Goal: Task Accomplishment & Management: Manage account settings

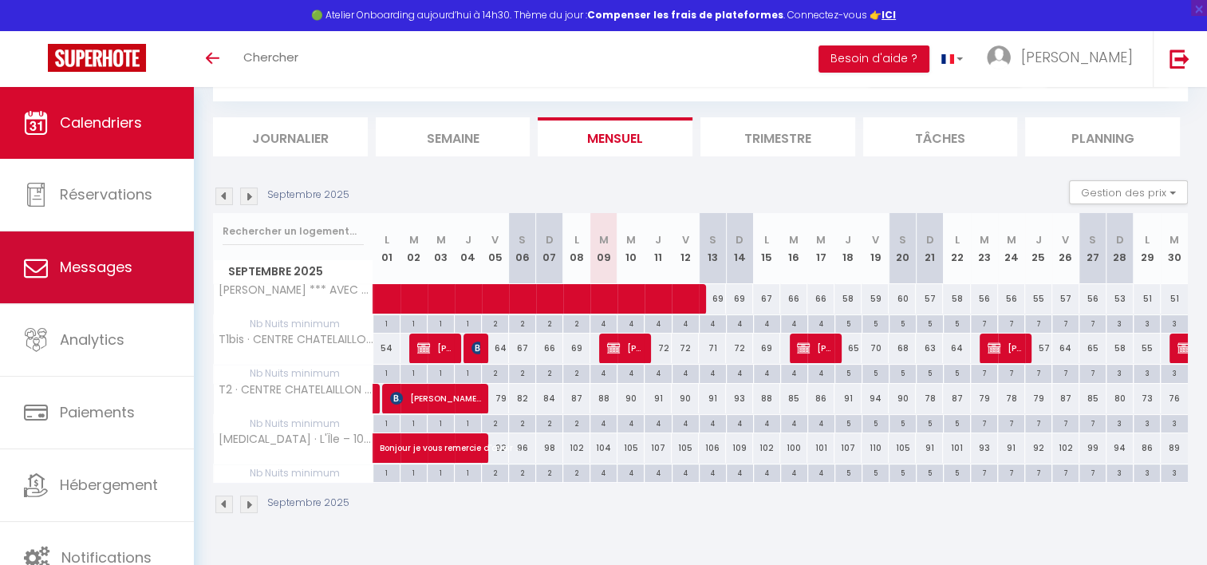
click at [116, 262] on span "Messages" at bounding box center [96, 267] width 73 height 20
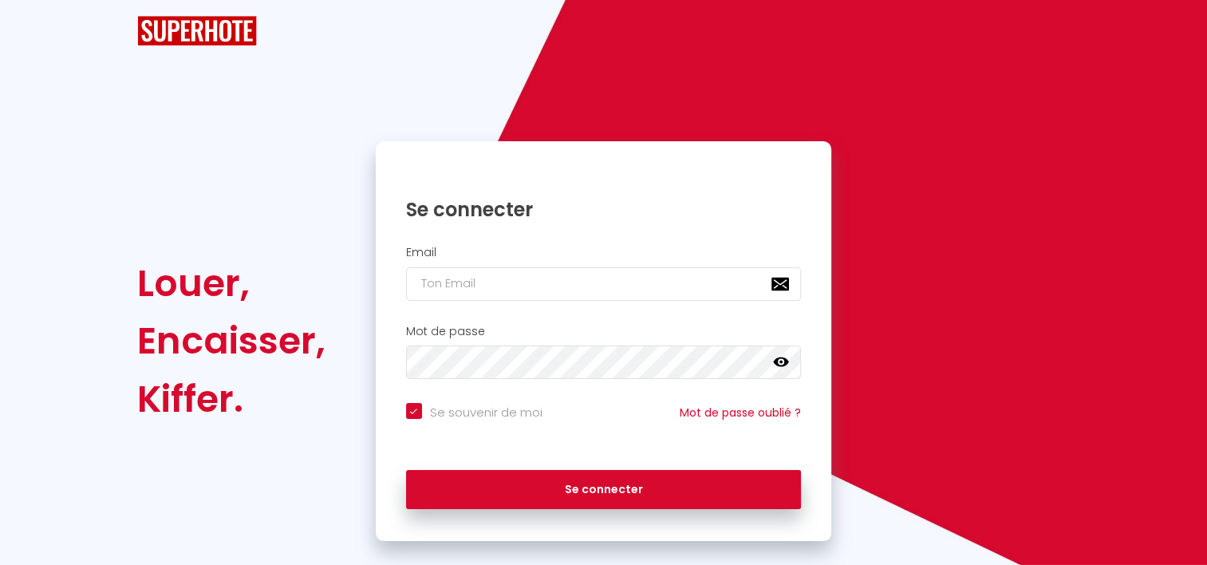
checkbox input "true"
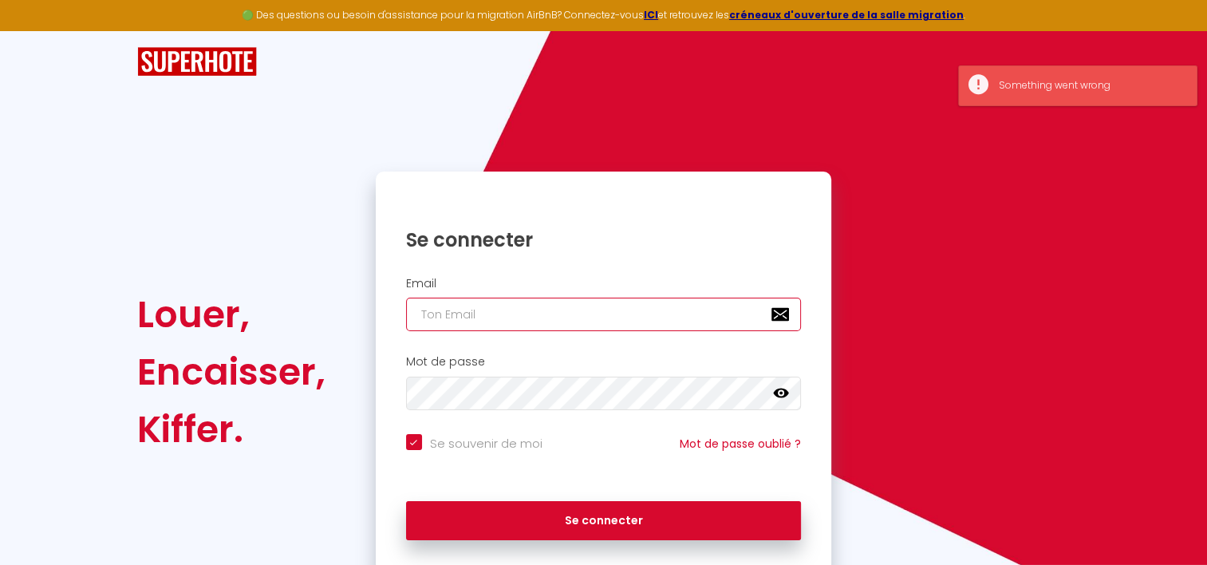
type input "[EMAIL_ADDRESS][DOMAIN_NAME]"
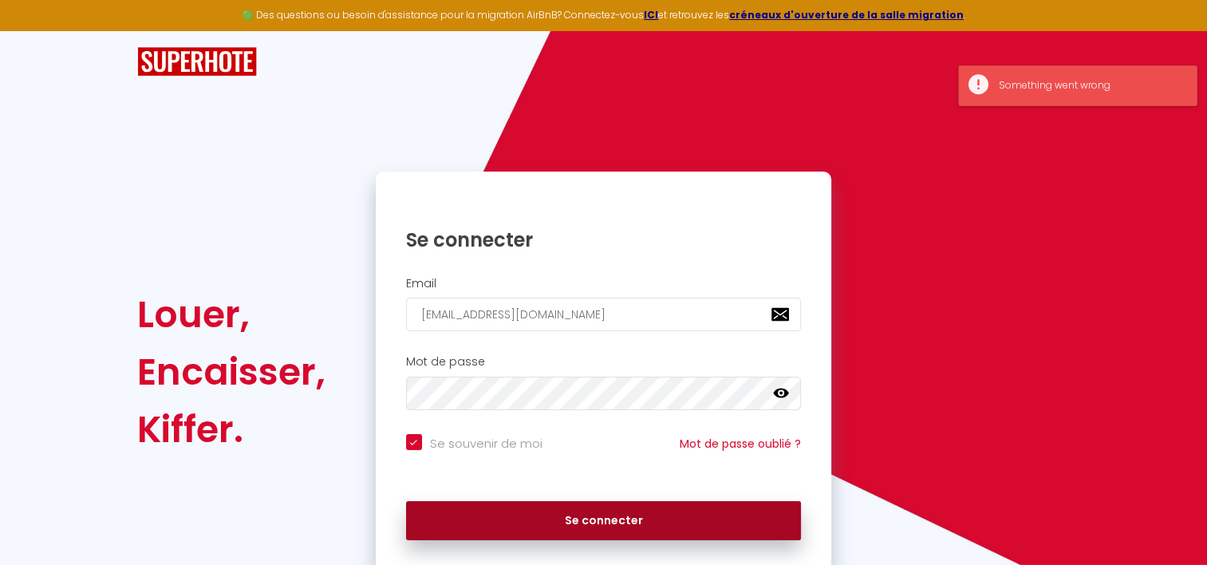
click at [564, 530] on button "Se connecter" at bounding box center [604, 521] width 396 height 40
checkbox input "true"
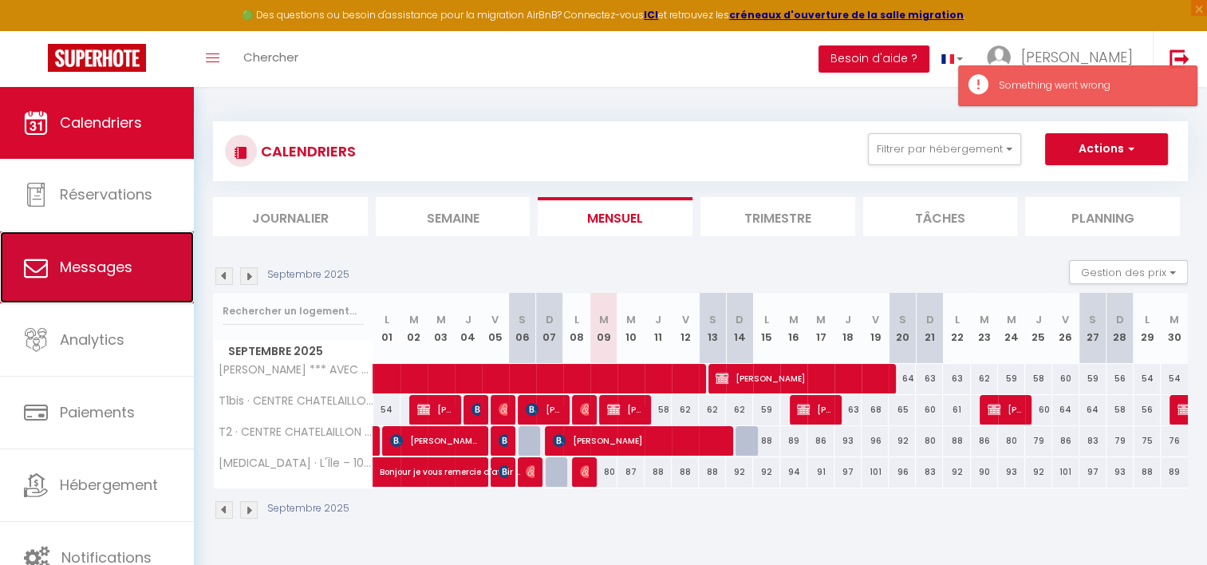
click at [101, 274] on span "Messages" at bounding box center [96, 267] width 73 height 20
select select "message"
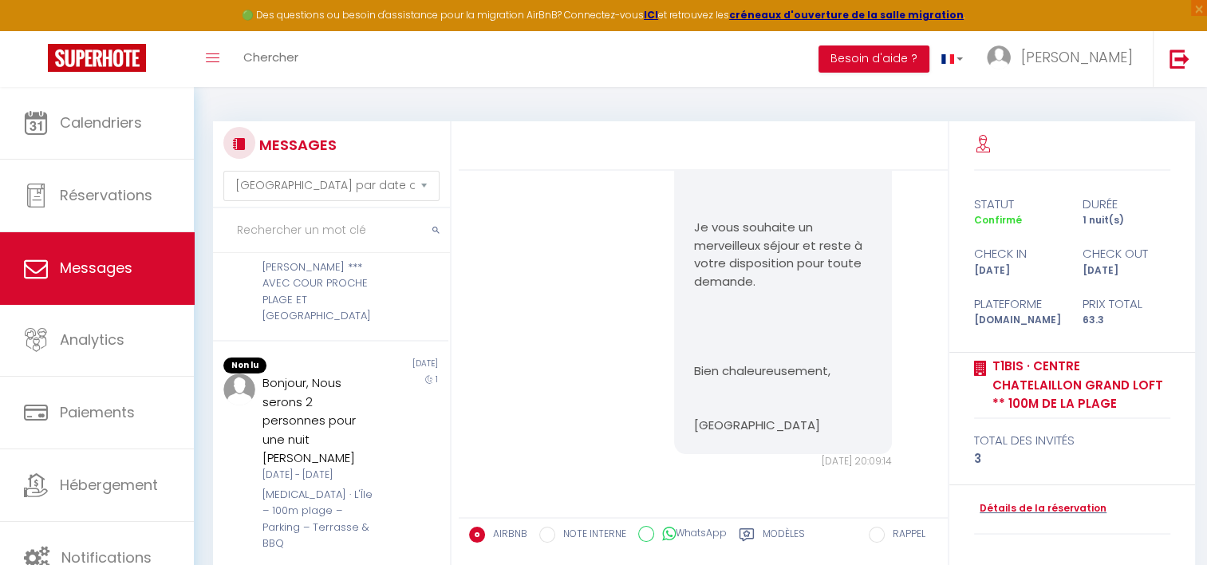
scroll to position [718, 0]
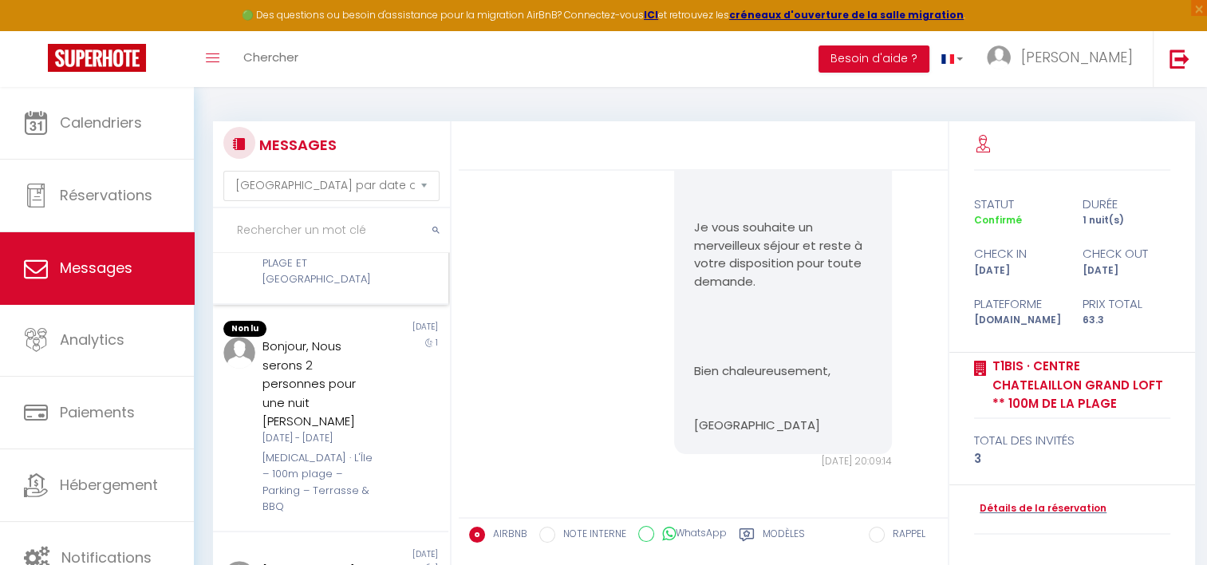
click at [354, 288] on div "[PERSON_NAME] *** AVEC COUR PROCHE PLAGE ET [GEOGRAPHIC_DATA][PERSON_NAME]" at bounding box center [320, 255] width 116 height 65
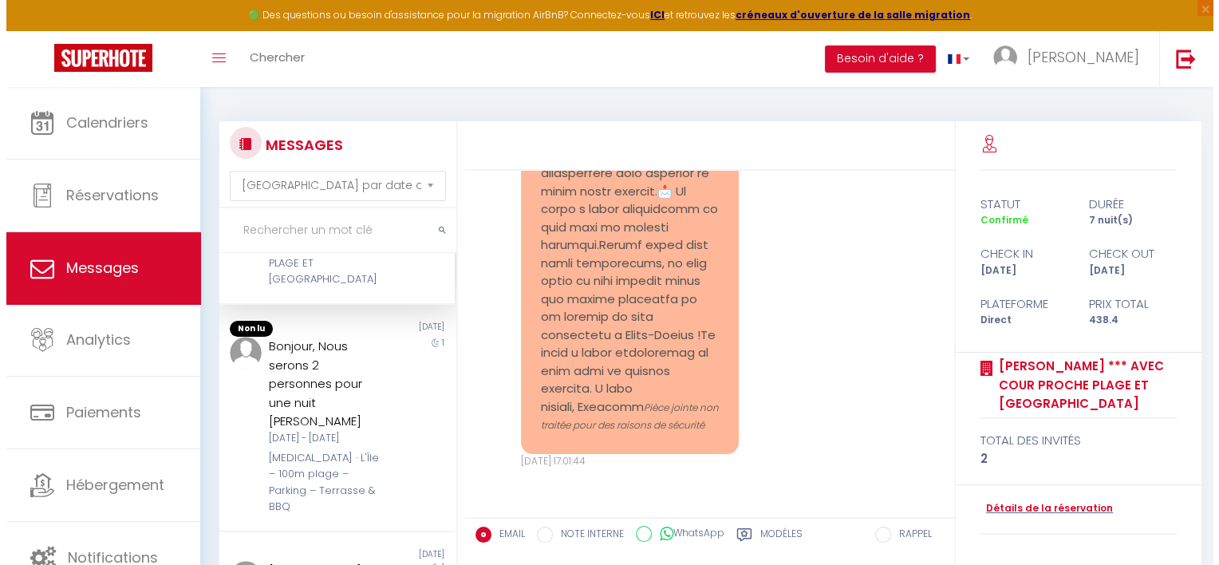
scroll to position [5622, 0]
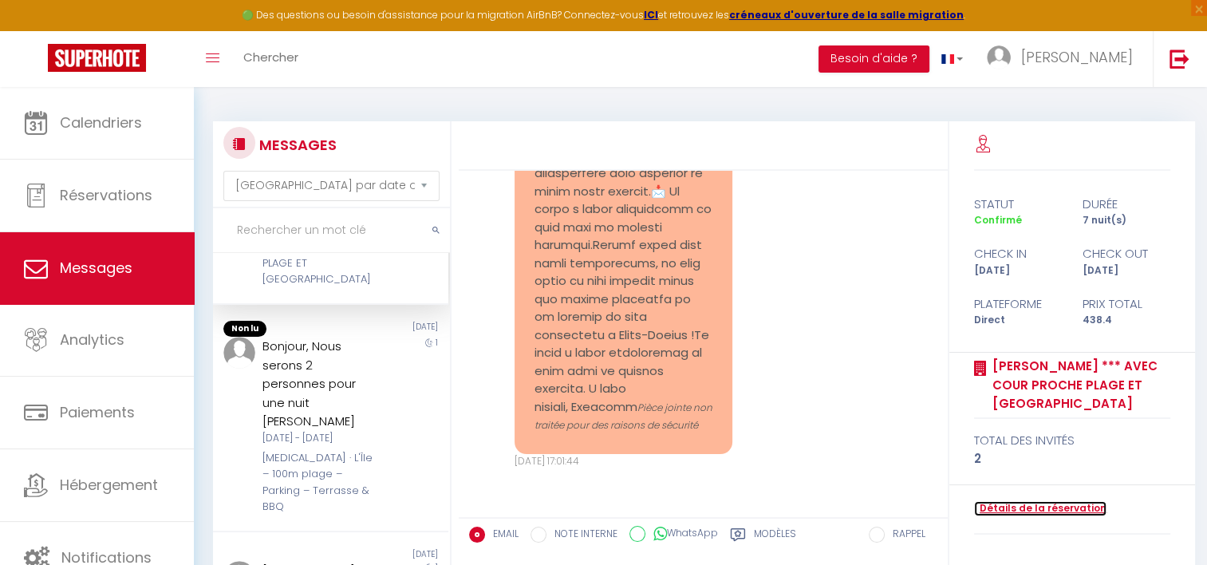
click at [1073, 507] on link "Détails de la réservation" at bounding box center [1040, 508] width 132 height 15
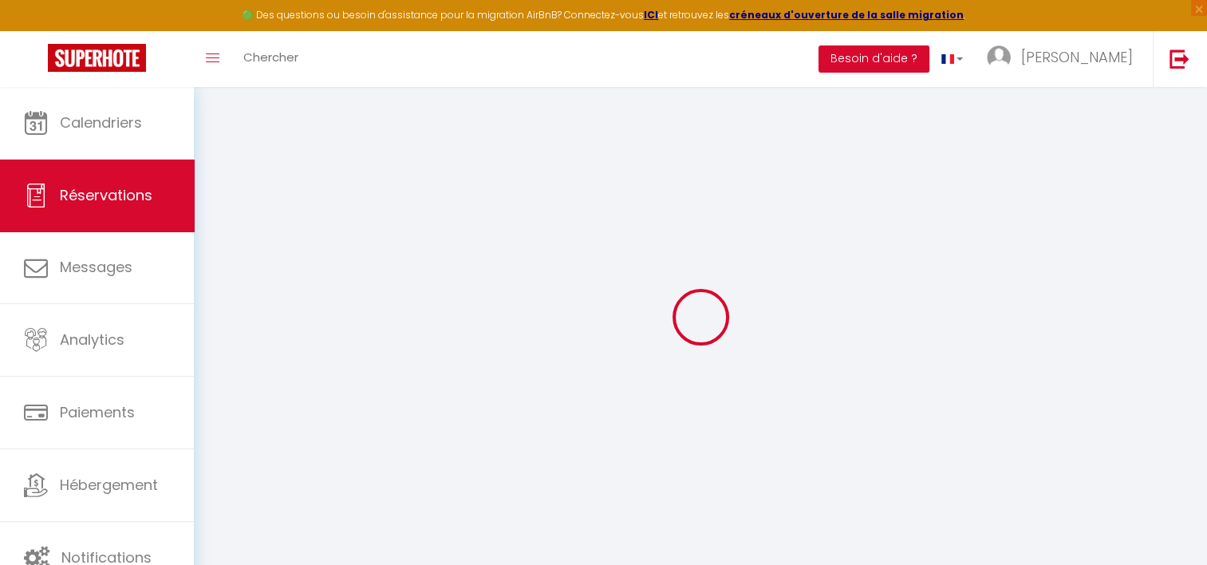
select select
checkbox input "false"
select select
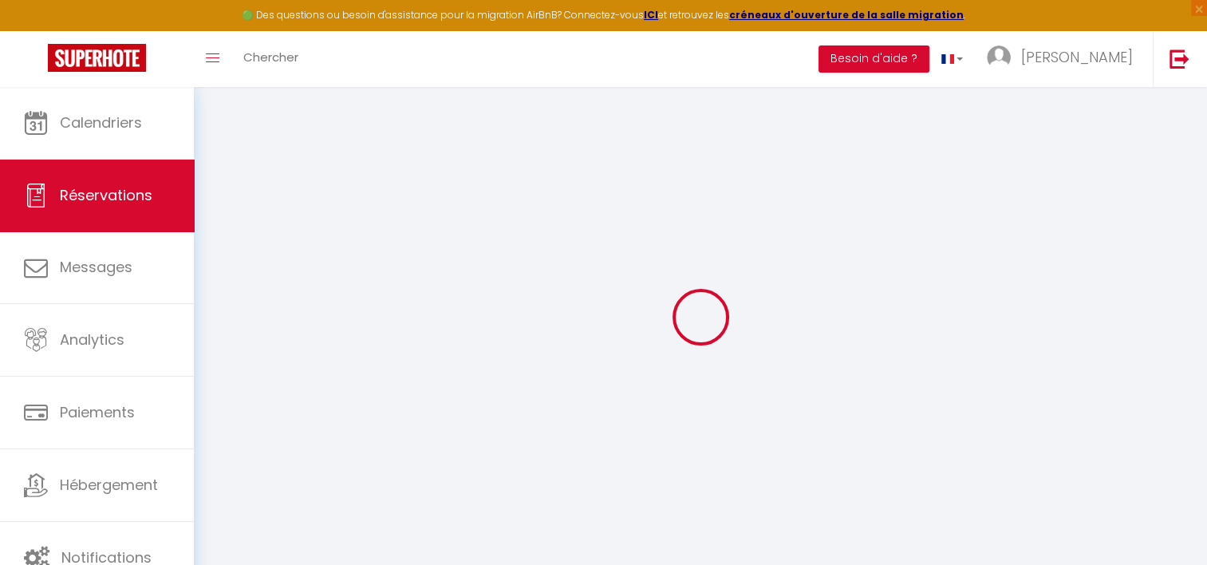
checkbox input "false"
type textarea "Nous n'avons pas compris pour les heures d'arrivée et de départ. Pourrons nous …"
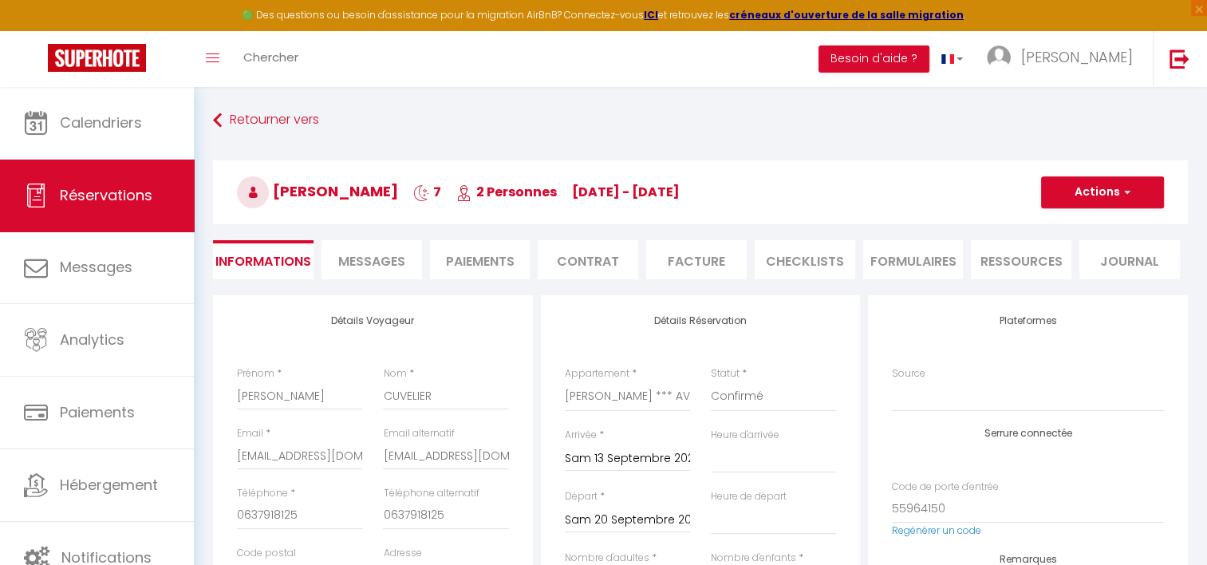
type input "15.4"
select select
checkbox input "false"
select select "16:00"
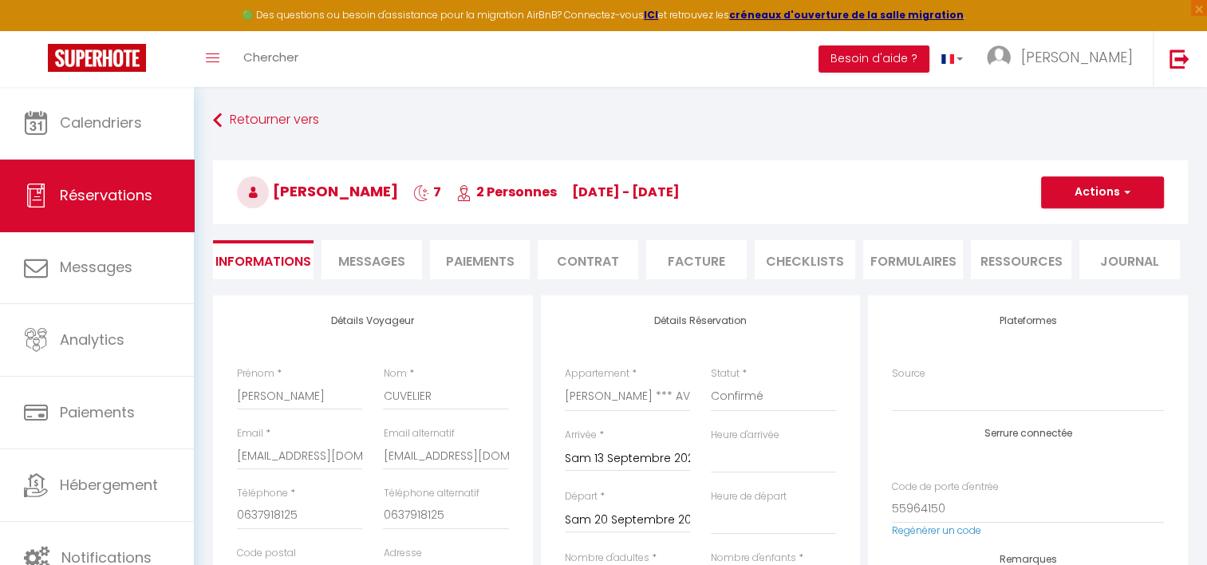
select select "10:00"
click at [494, 269] on li "Paiements" at bounding box center [480, 259] width 100 height 39
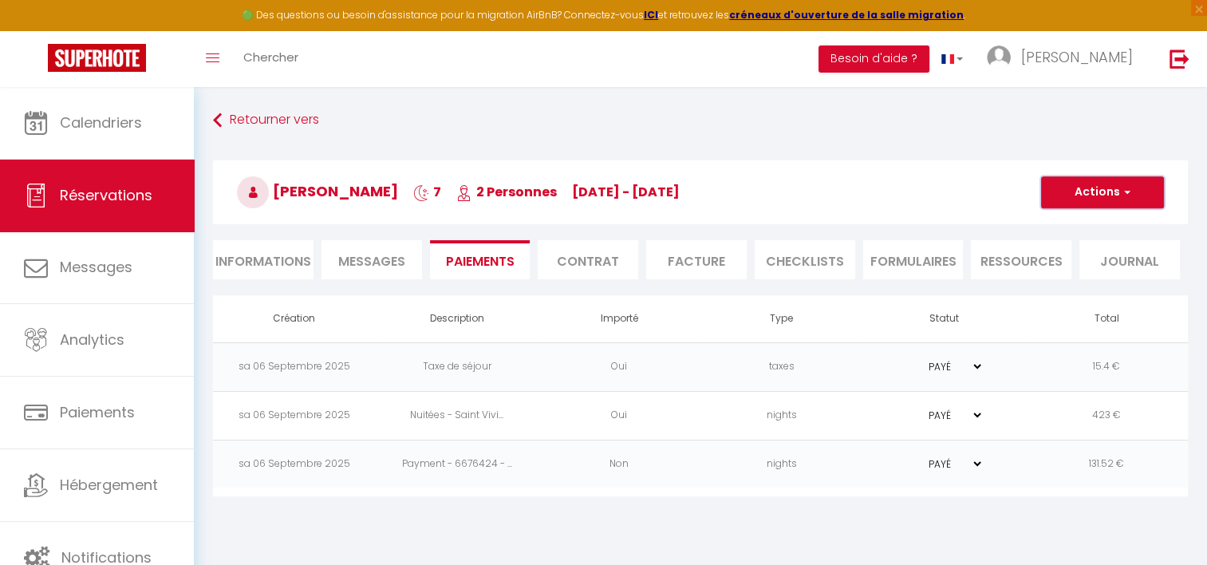
click at [1124, 186] on span "button" at bounding box center [1125, 192] width 10 height 14
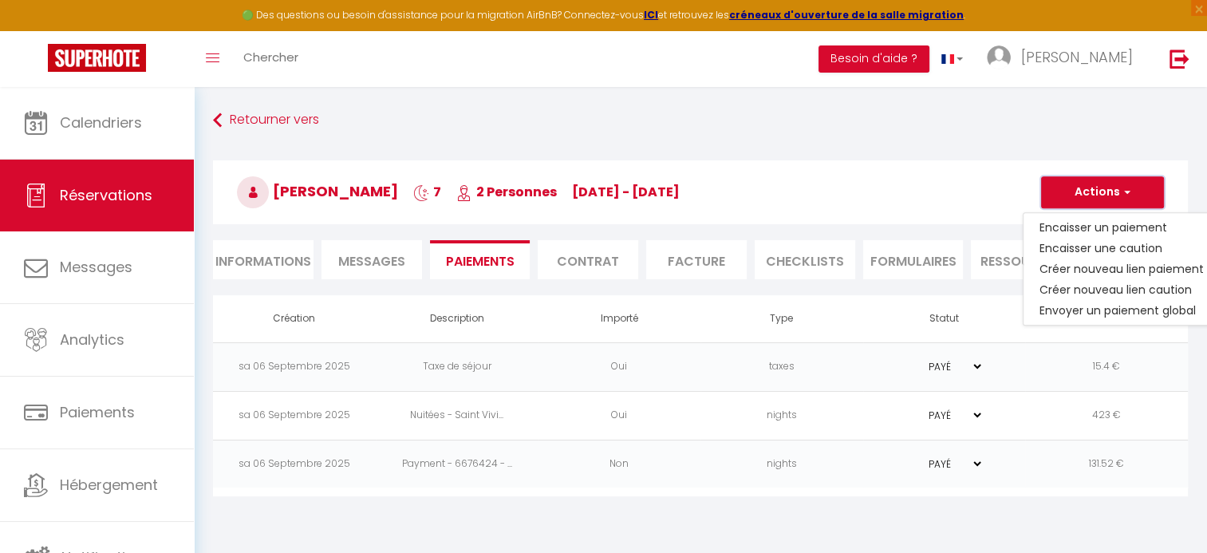
click at [1124, 186] on span "button" at bounding box center [1125, 192] width 10 height 14
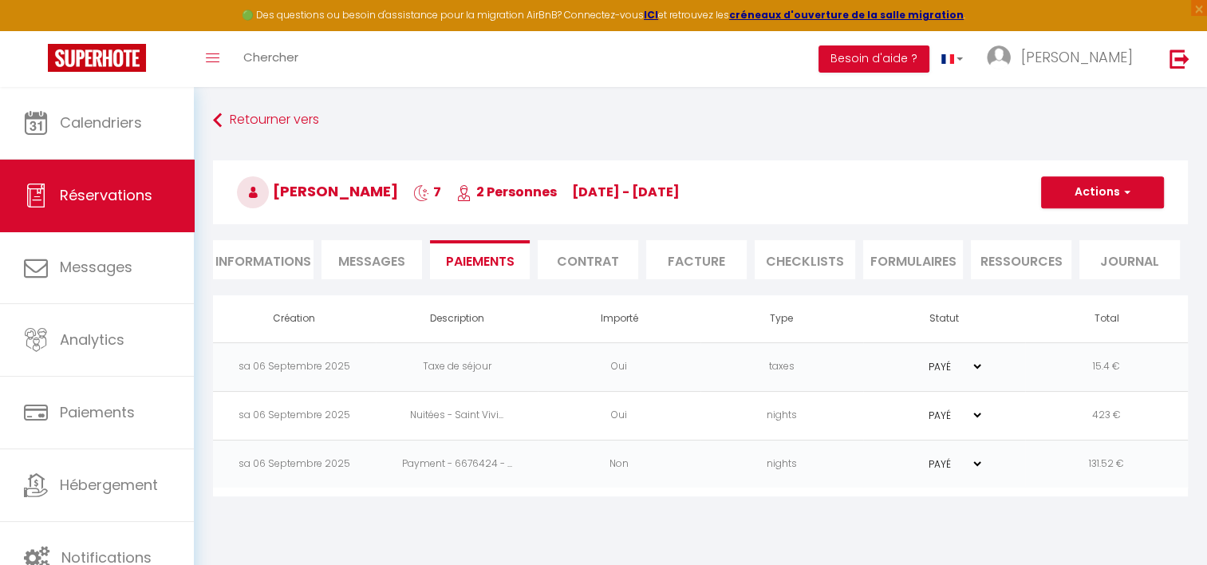
click at [924, 258] on li "FORMULAIRES" at bounding box center [913, 259] width 100 height 39
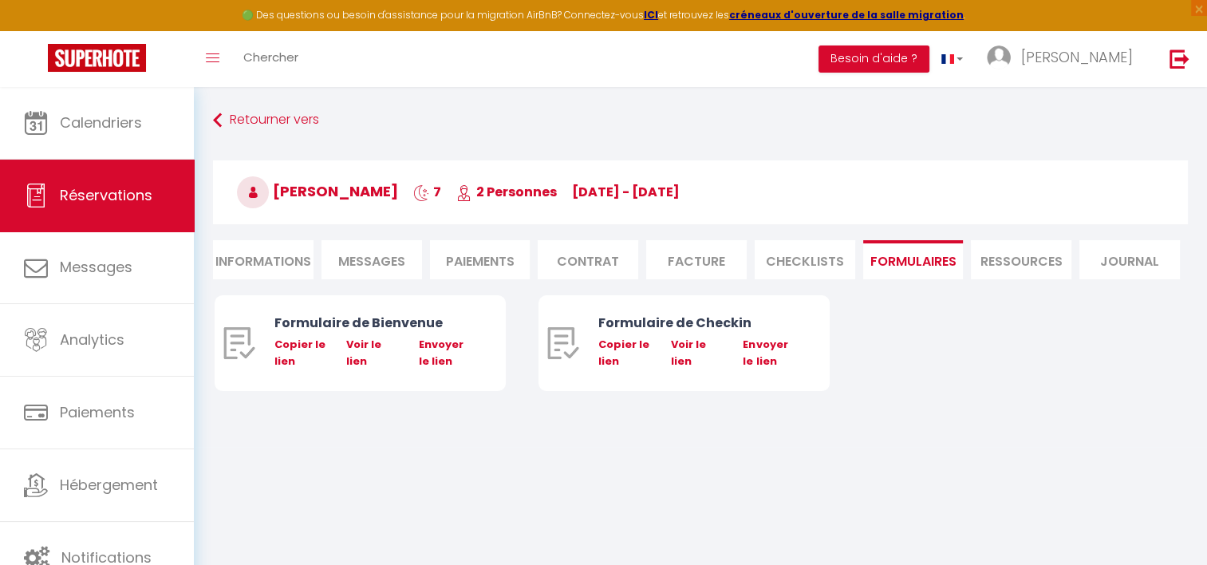
click at [993, 252] on li "Ressources" at bounding box center [1021, 259] width 100 height 39
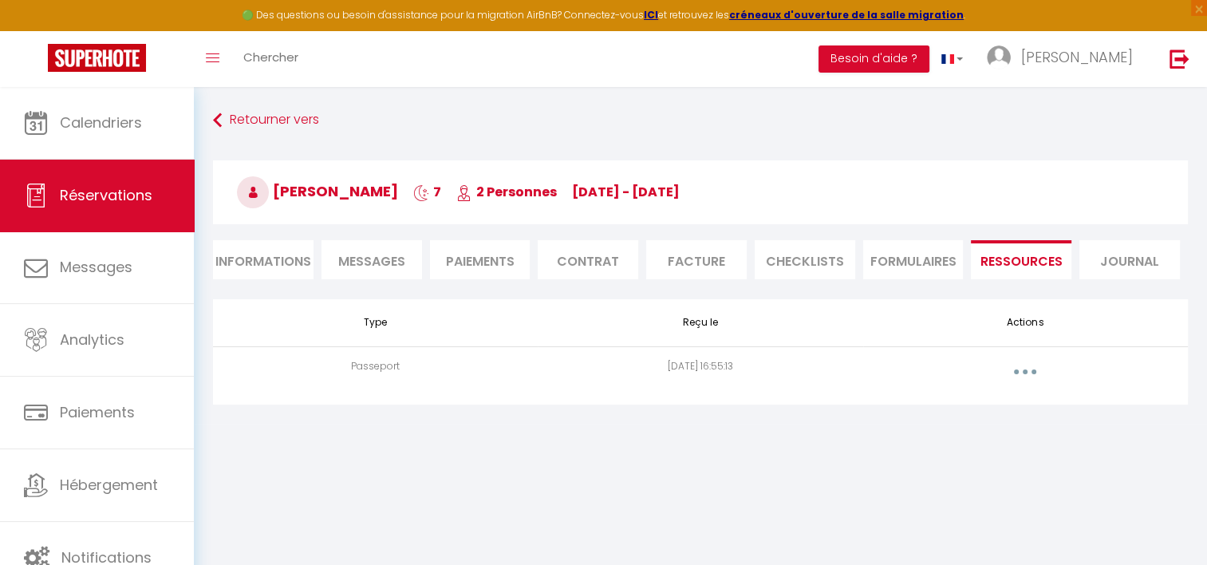
click at [1037, 372] on button "button" at bounding box center [1024, 372] width 45 height 26
click at [983, 406] on link "Voir le document" at bounding box center [983, 407] width 119 height 27
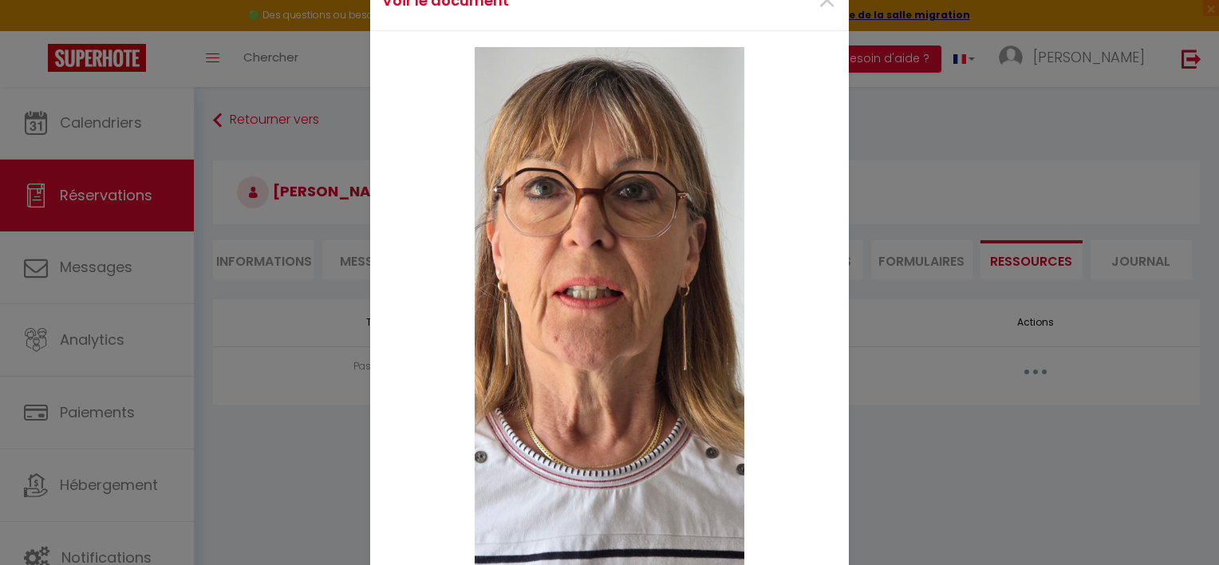
scroll to position [319, 0]
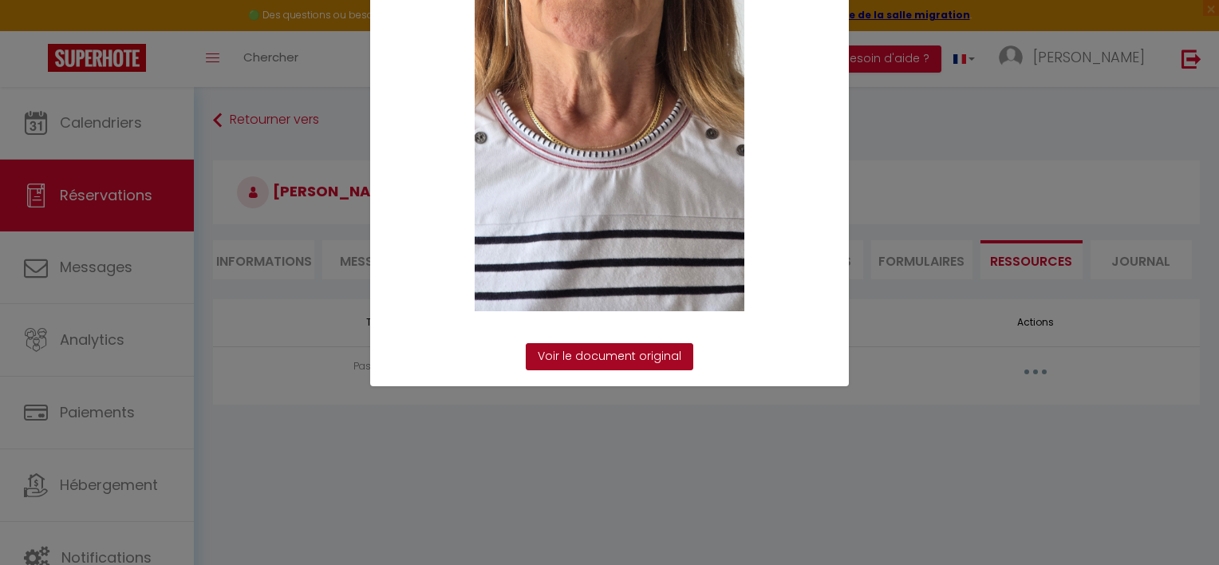
click at [632, 360] on link "Voir le document original" at bounding box center [609, 356] width 167 height 27
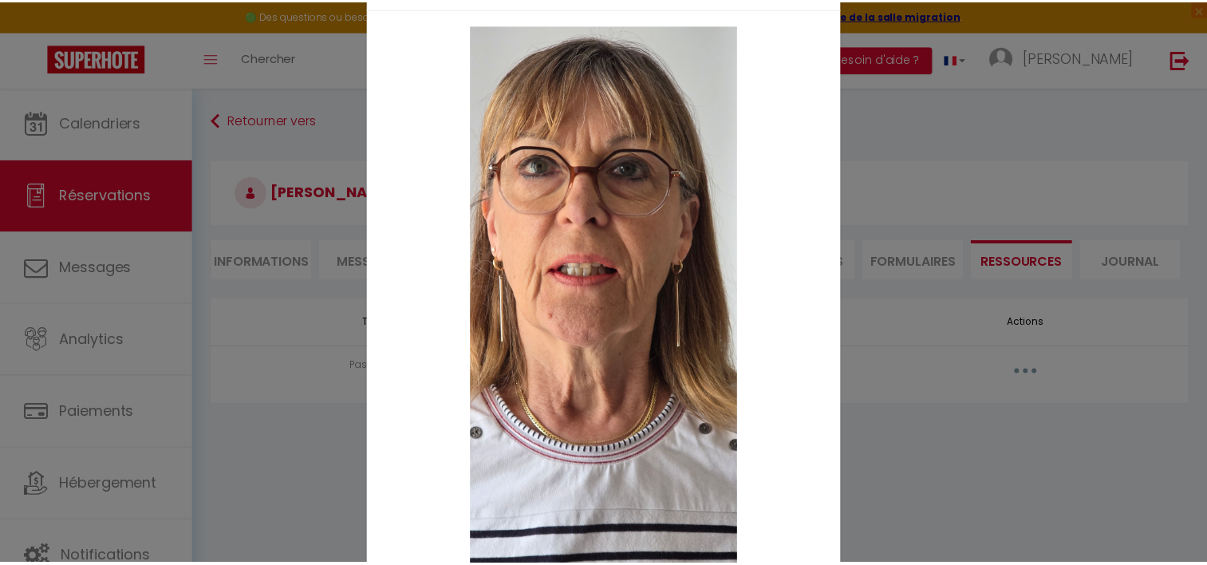
scroll to position [0, 0]
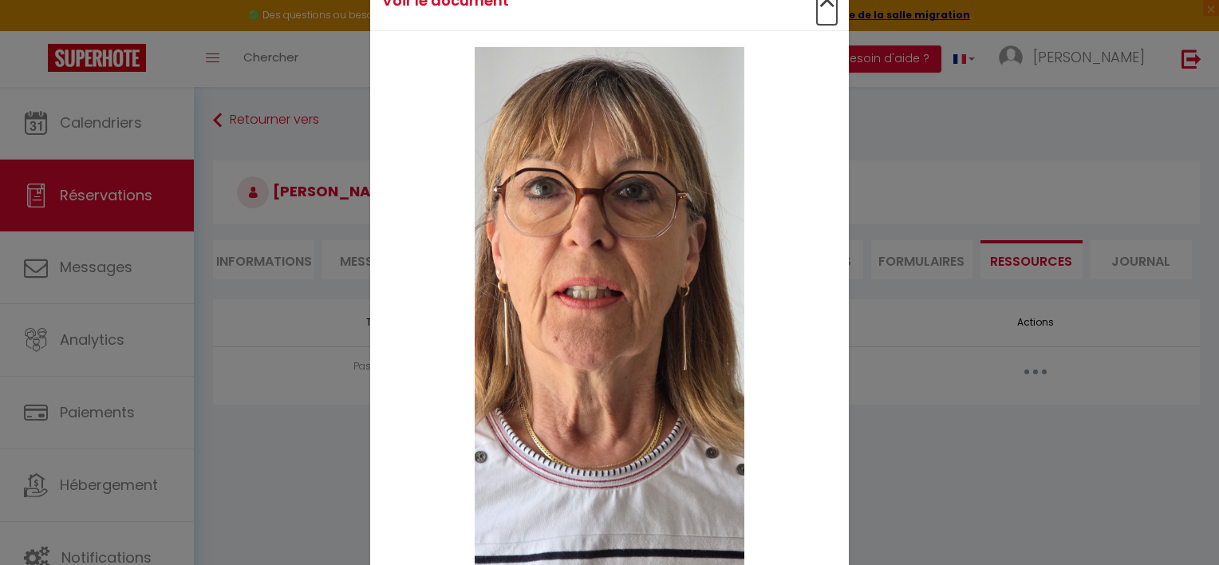
click at [823, 0] on span "×" at bounding box center [827, 1] width 20 height 48
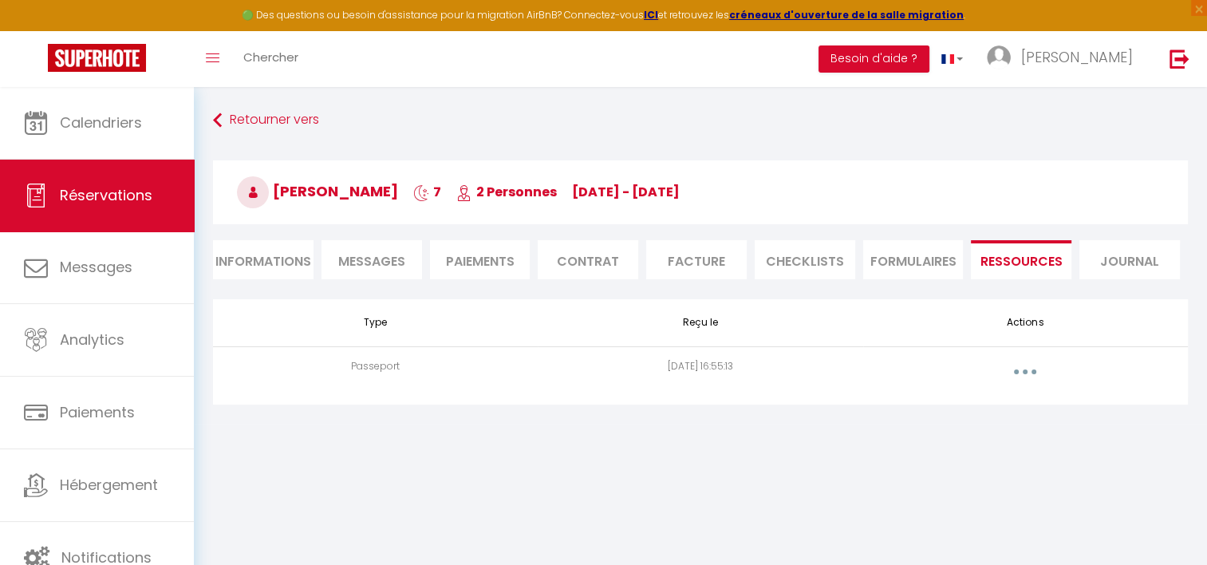
click at [599, 267] on li "Contrat" at bounding box center [588, 259] width 100 height 39
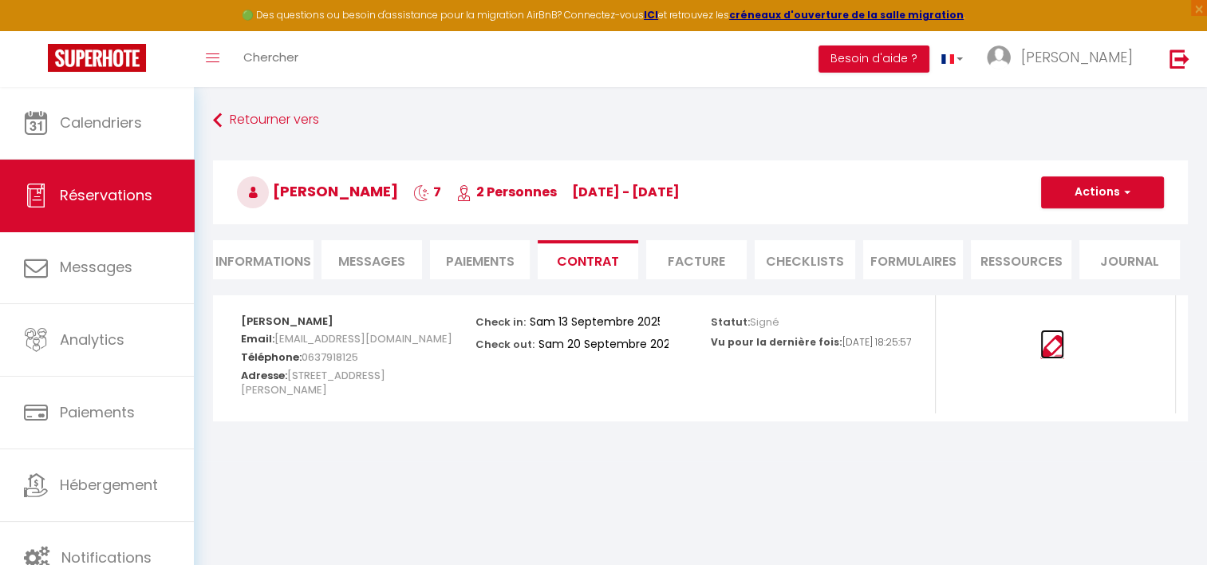
click at [1052, 350] on img at bounding box center [1052, 347] width 24 height 24
click at [253, 262] on li "Informations" at bounding box center [263, 259] width 100 height 39
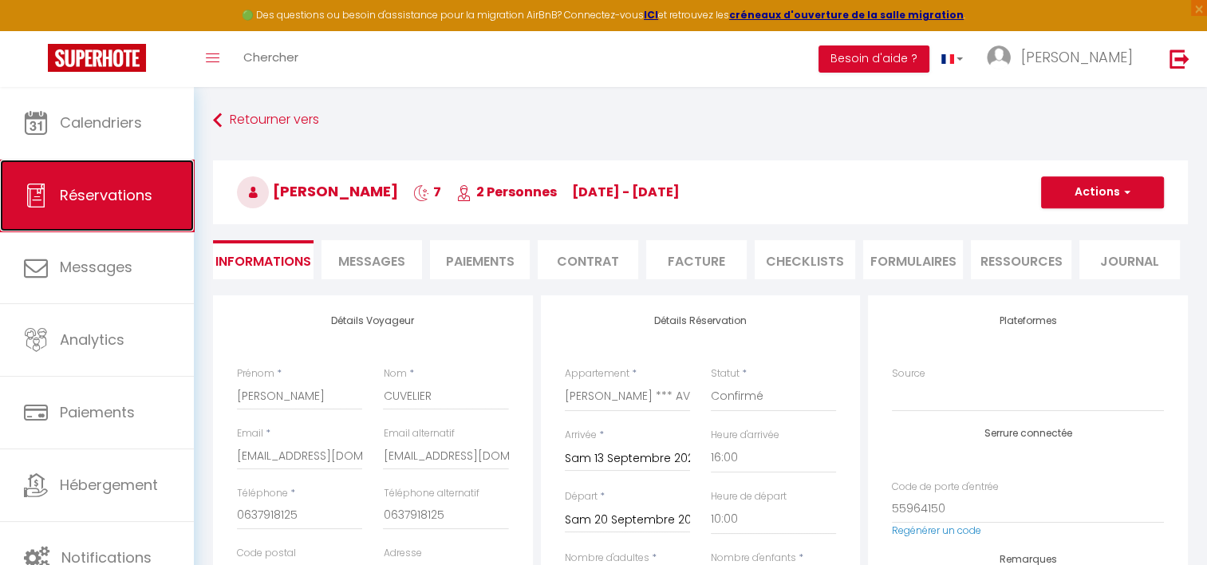
click at [112, 199] on span "Réservations" at bounding box center [106, 195] width 93 height 20
select select "not_cancelled"
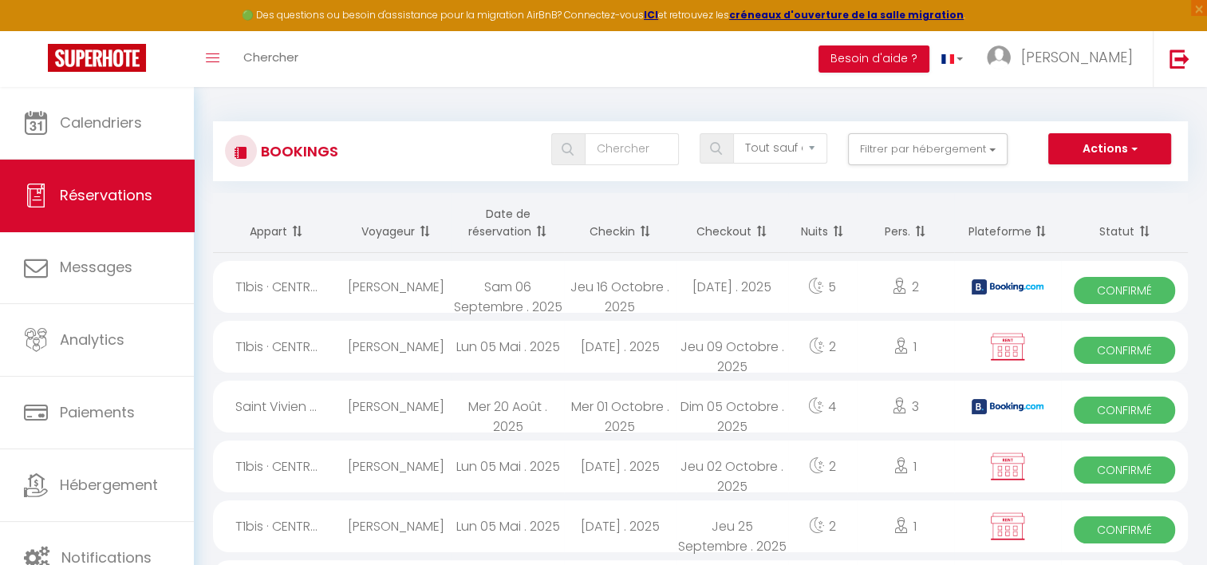
click at [1094, 290] on span "Confirmé" at bounding box center [1123, 290] width 101 height 27
select select "OK"
select select "KO"
select select "1"
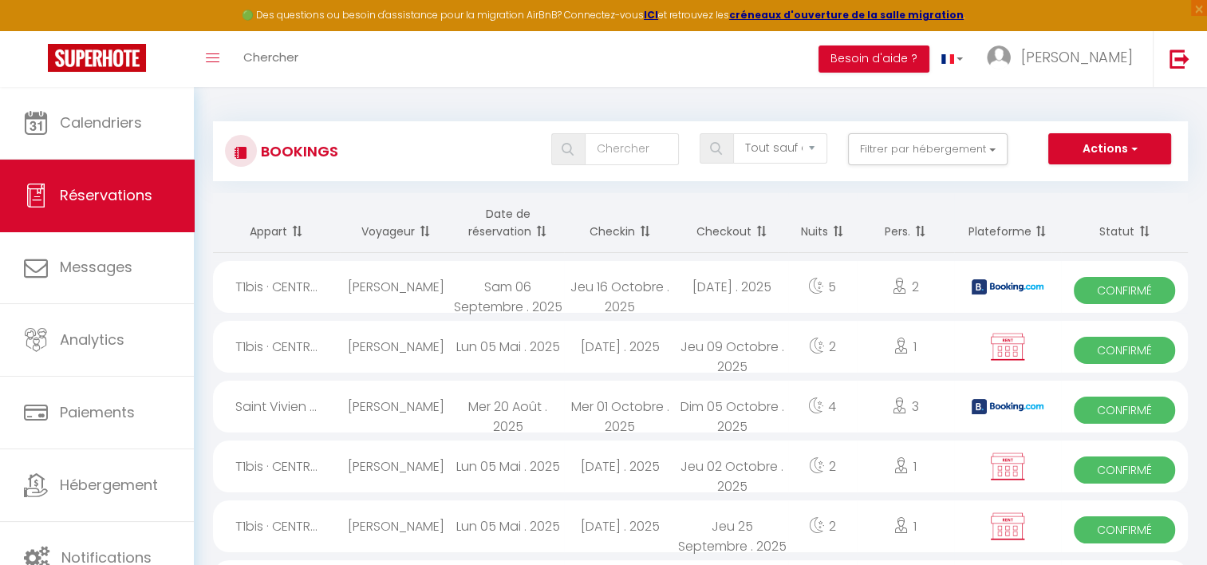
select select "0"
select select "1"
select select
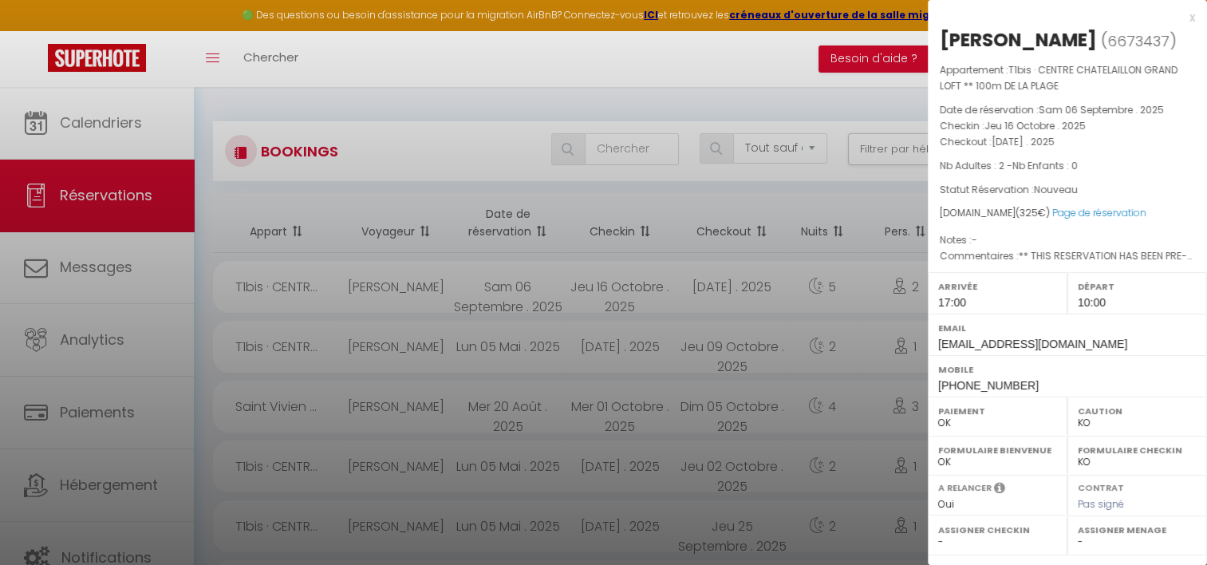
click at [734, 183] on div at bounding box center [603, 282] width 1207 height 565
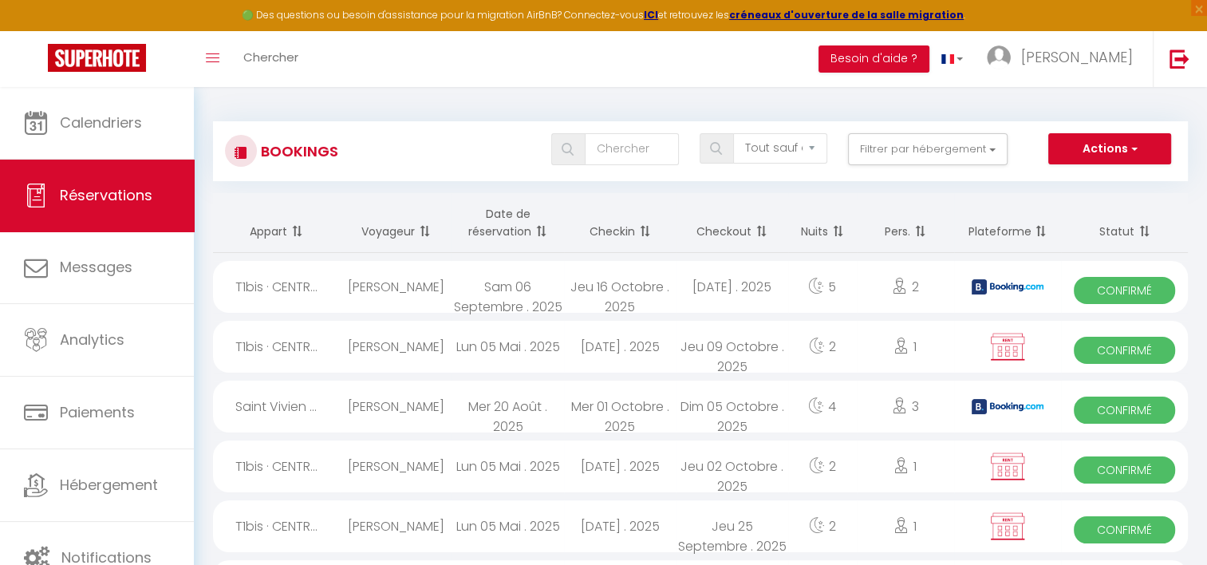
click at [487, 217] on th "Date de réservation" at bounding box center [507, 223] width 112 height 60
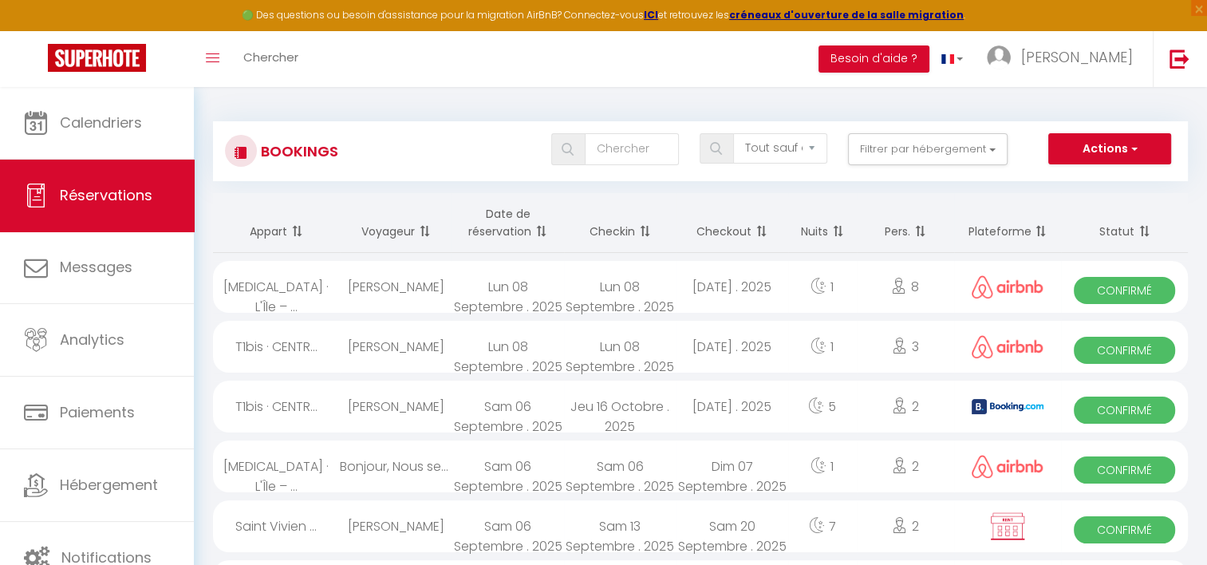
click at [517, 220] on th "Date de réservation" at bounding box center [507, 223] width 112 height 60
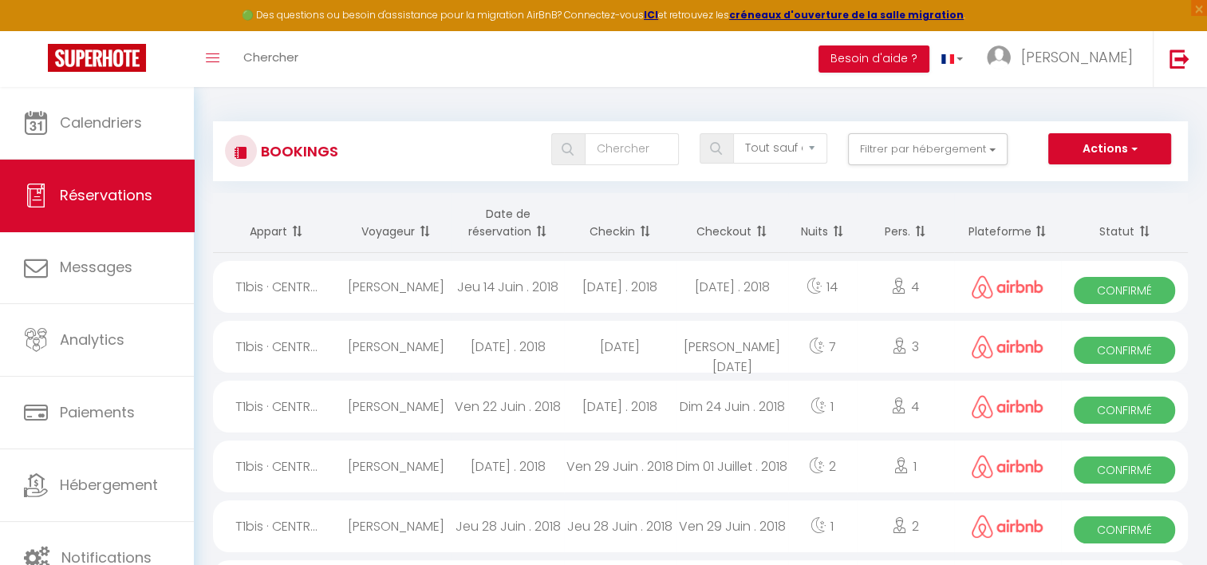
click at [514, 219] on th "Date de réservation" at bounding box center [507, 223] width 112 height 60
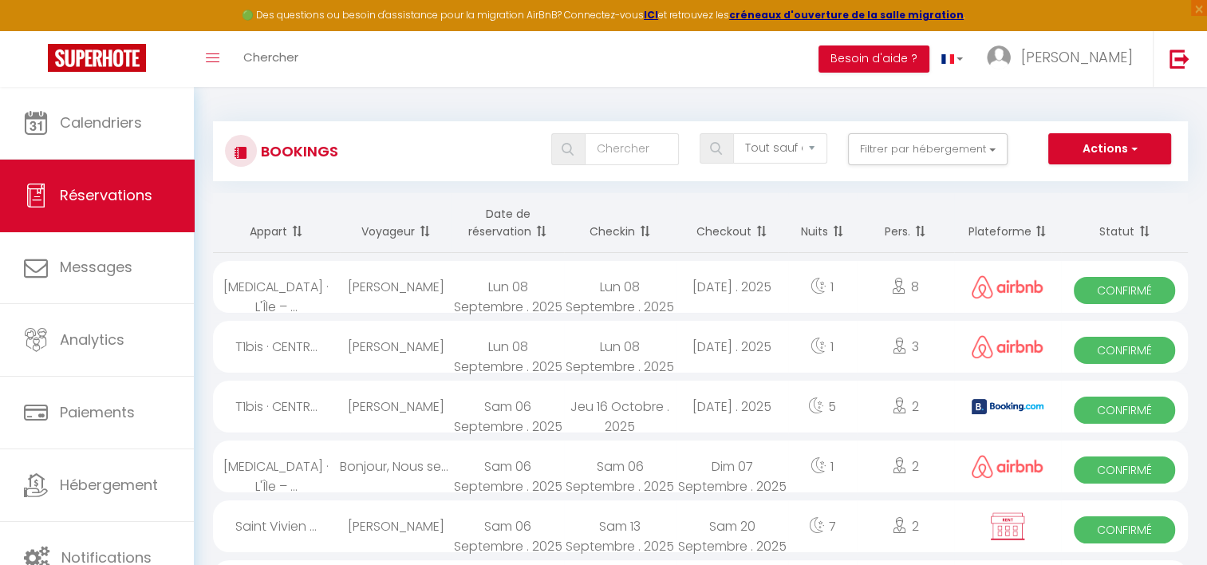
click at [1083, 293] on span "Confirmé" at bounding box center [1123, 290] width 101 height 27
select select "OK"
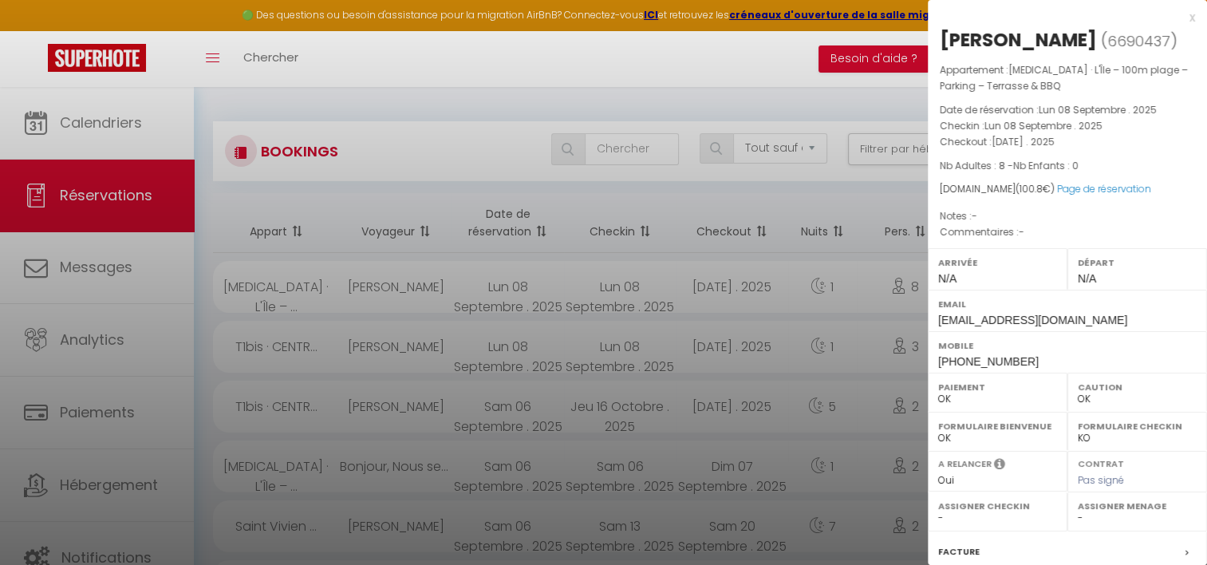
click at [844, 192] on div at bounding box center [603, 282] width 1207 height 565
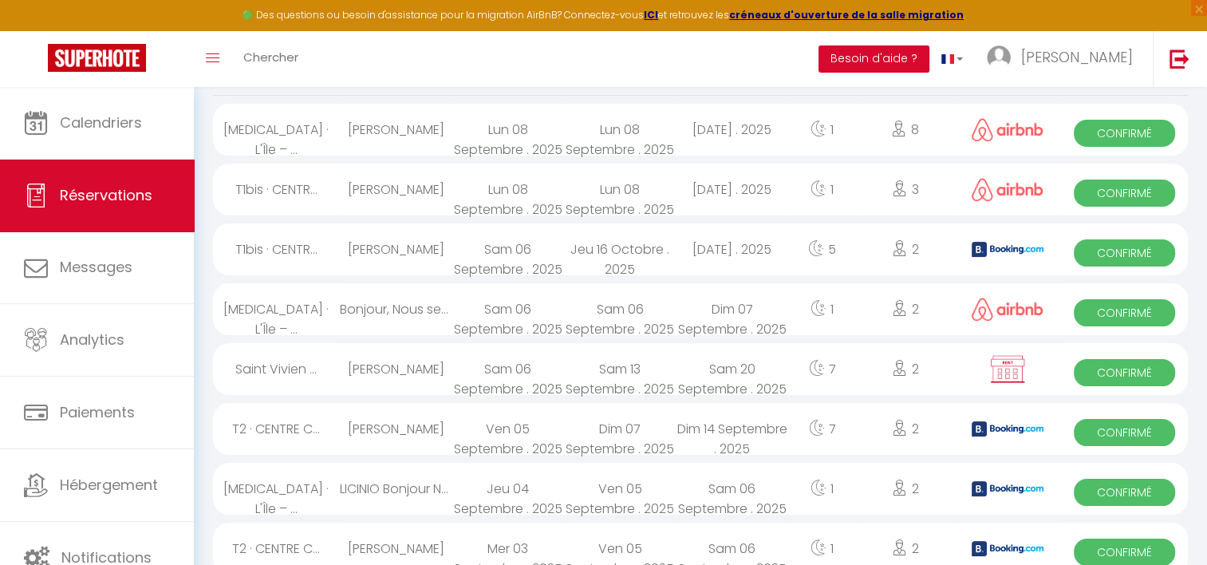
scroll to position [160, 0]
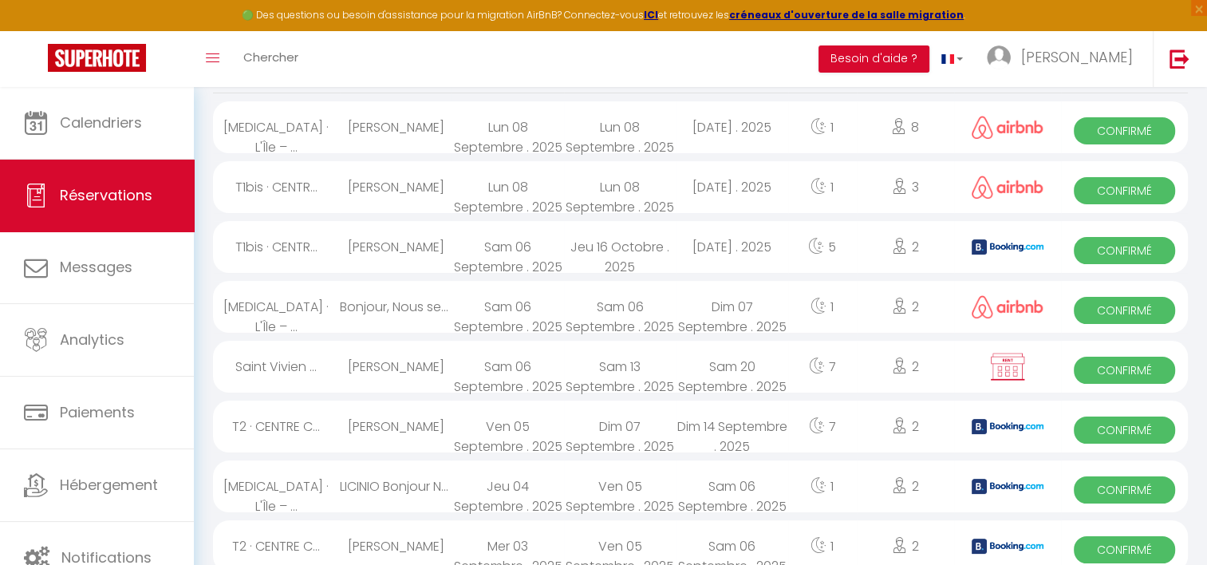
click at [1123, 191] on span "Confirmé" at bounding box center [1123, 190] width 101 height 27
select select "1"
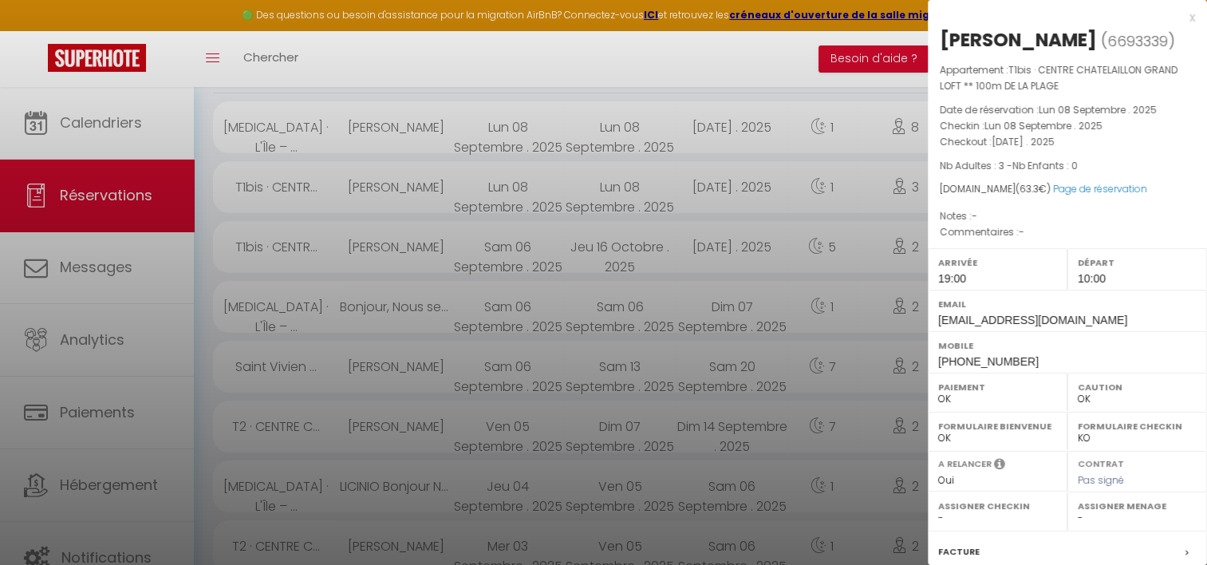
click at [837, 95] on div at bounding box center [603, 282] width 1207 height 565
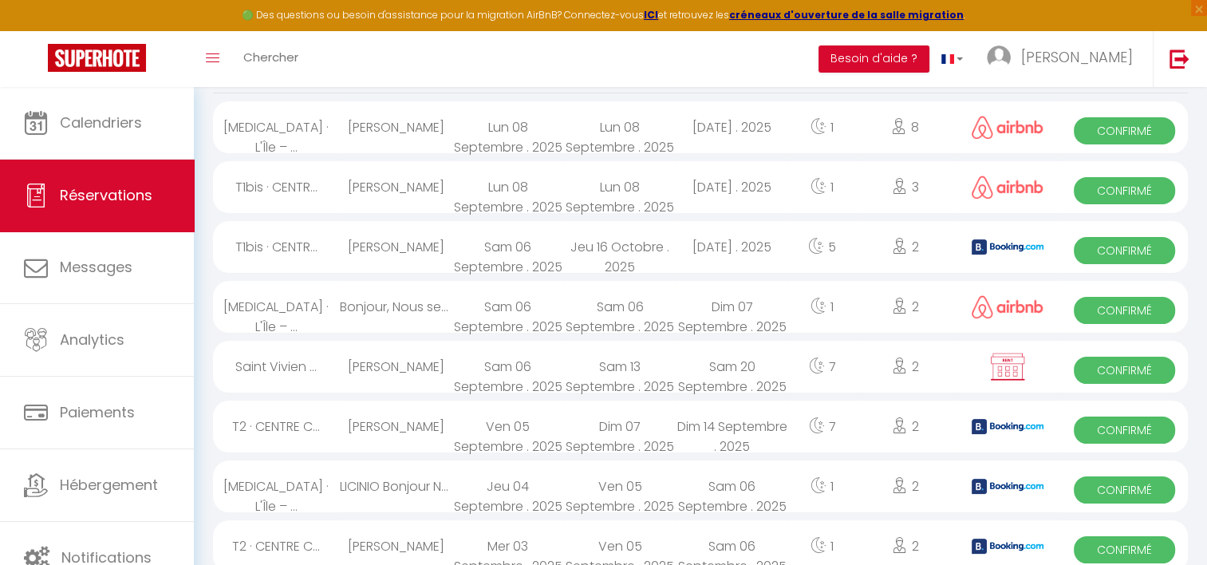
click at [1109, 255] on span "Confirmé" at bounding box center [1123, 250] width 101 height 27
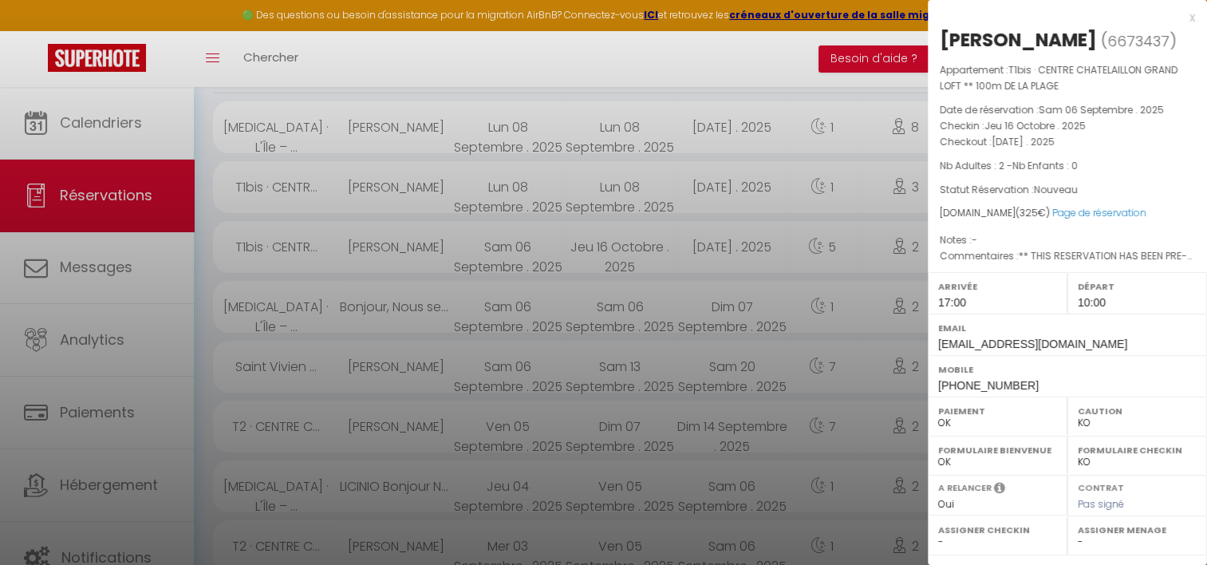
click at [761, 101] on div at bounding box center [603, 282] width 1207 height 565
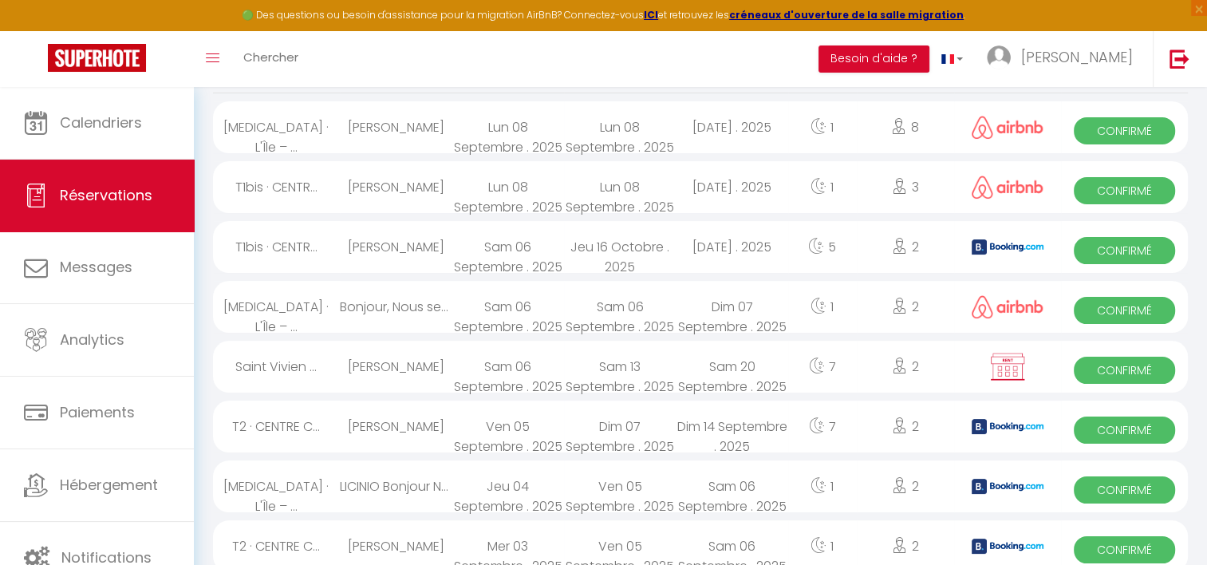
click at [1086, 309] on span "Confirmé" at bounding box center [1123, 310] width 101 height 27
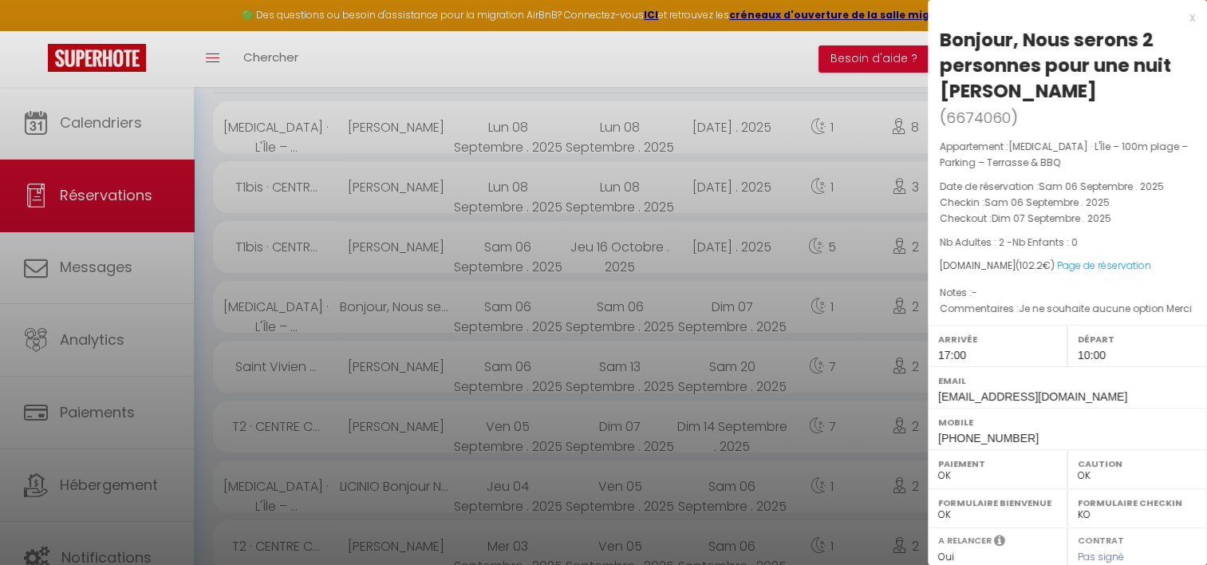
click at [766, 272] on div at bounding box center [603, 282] width 1207 height 565
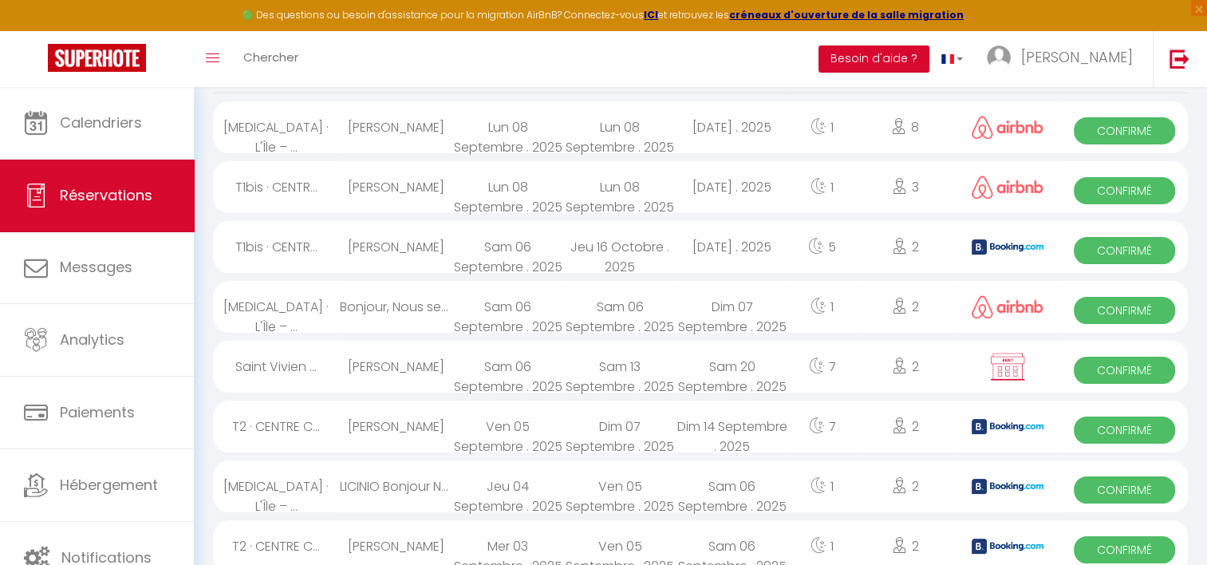
scroll to position [239, 0]
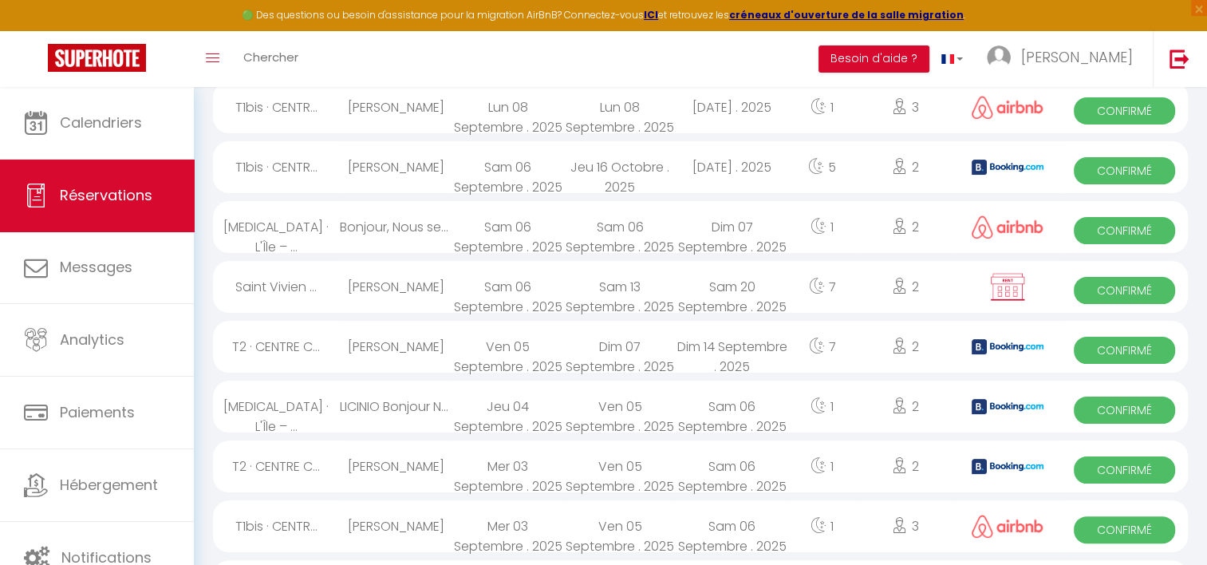
click at [1132, 294] on span "Confirmé" at bounding box center [1123, 290] width 101 height 27
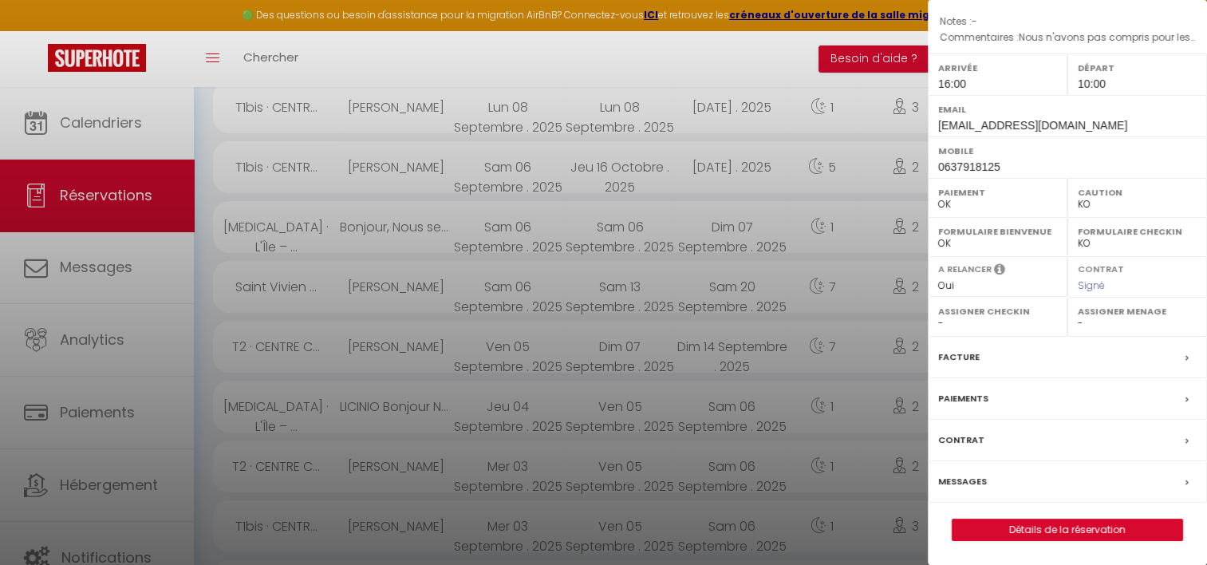
scroll to position [217, 0]
click at [668, 313] on div at bounding box center [603, 282] width 1207 height 565
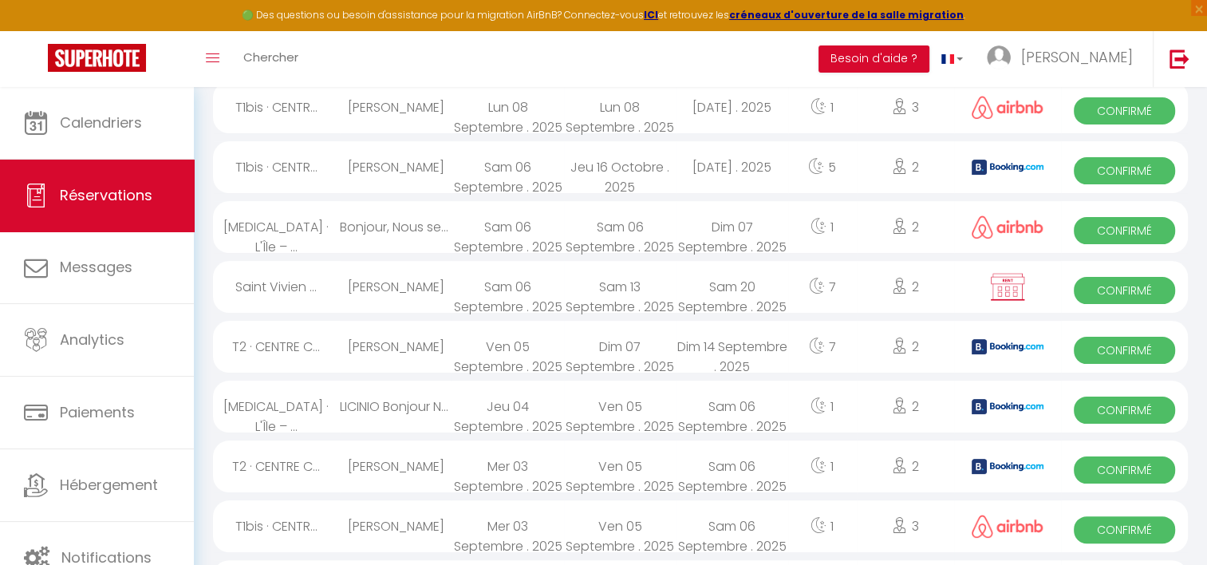
click at [1113, 349] on span "Confirmé" at bounding box center [1123, 350] width 101 height 27
select select "OK"
select select "0"
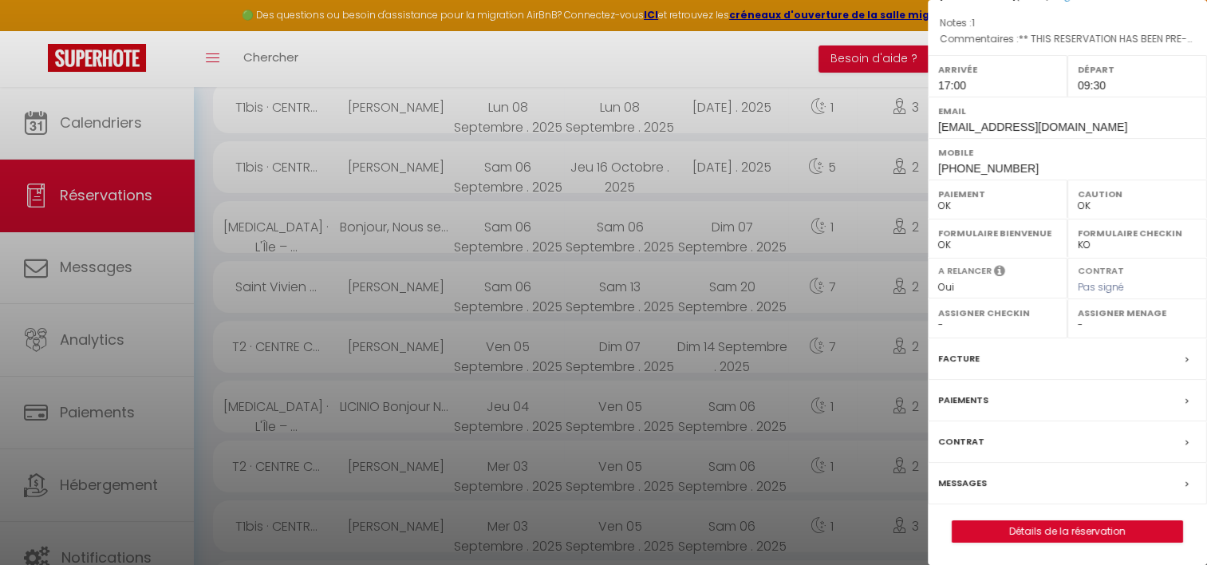
click at [714, 272] on div at bounding box center [603, 282] width 1207 height 565
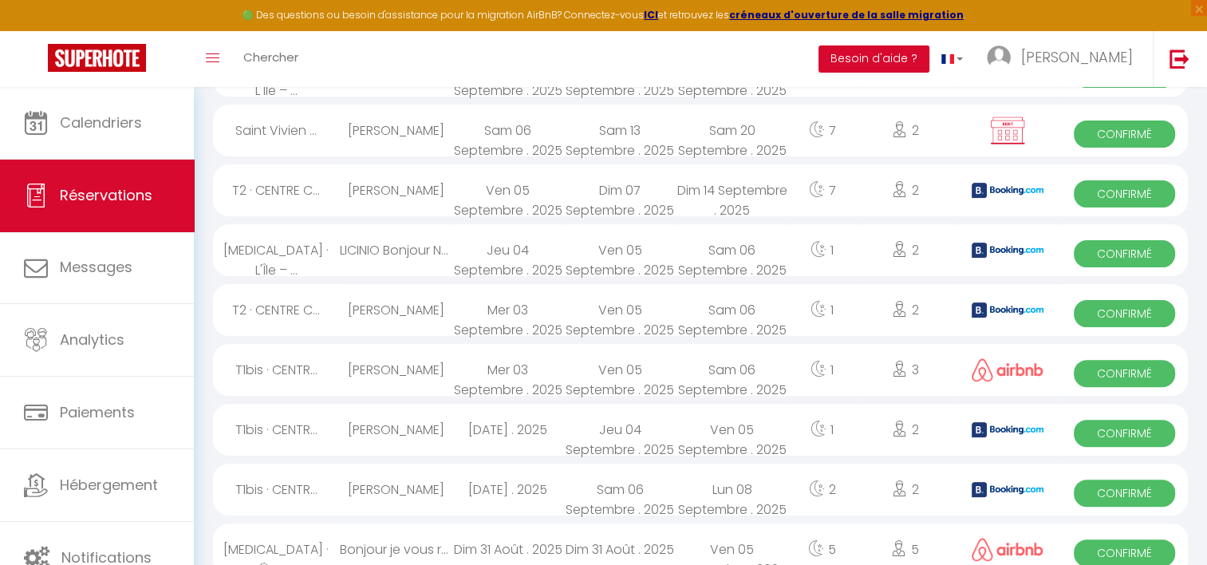
scroll to position [399, 0]
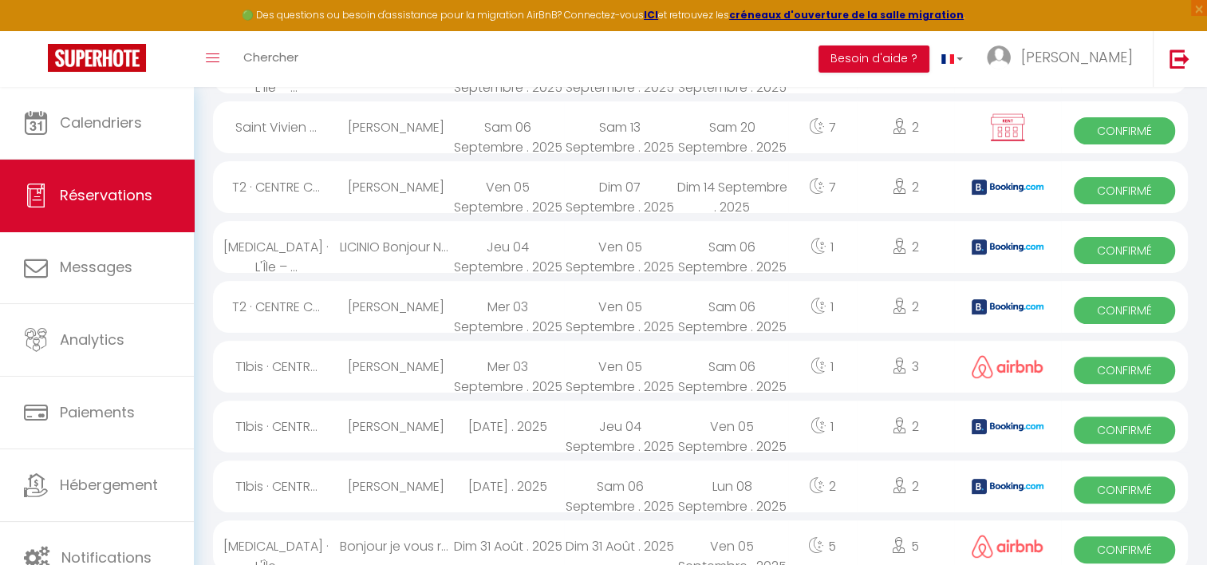
click at [1101, 243] on span "Confirmé" at bounding box center [1123, 250] width 101 height 27
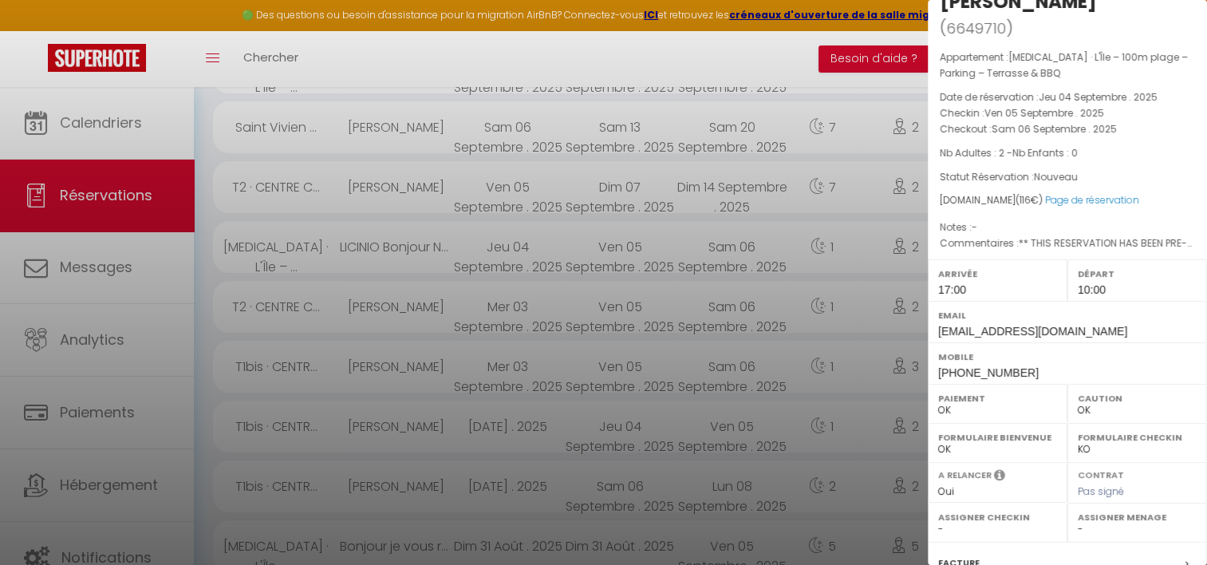
click at [772, 257] on div at bounding box center [603, 282] width 1207 height 565
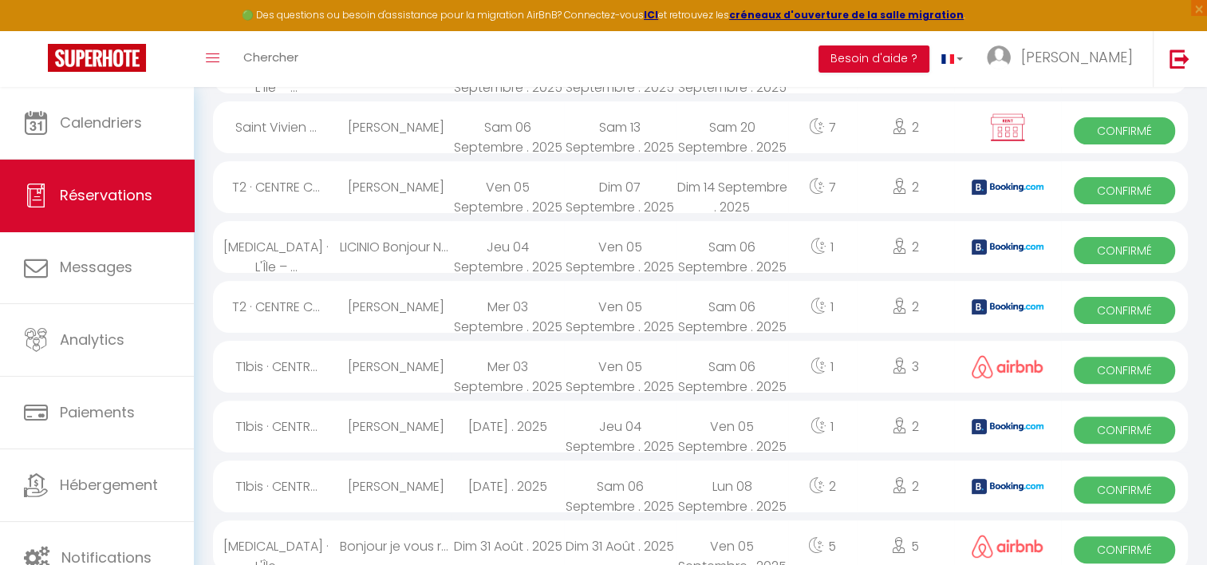
click at [1101, 309] on span "Confirmé" at bounding box center [1123, 310] width 101 height 27
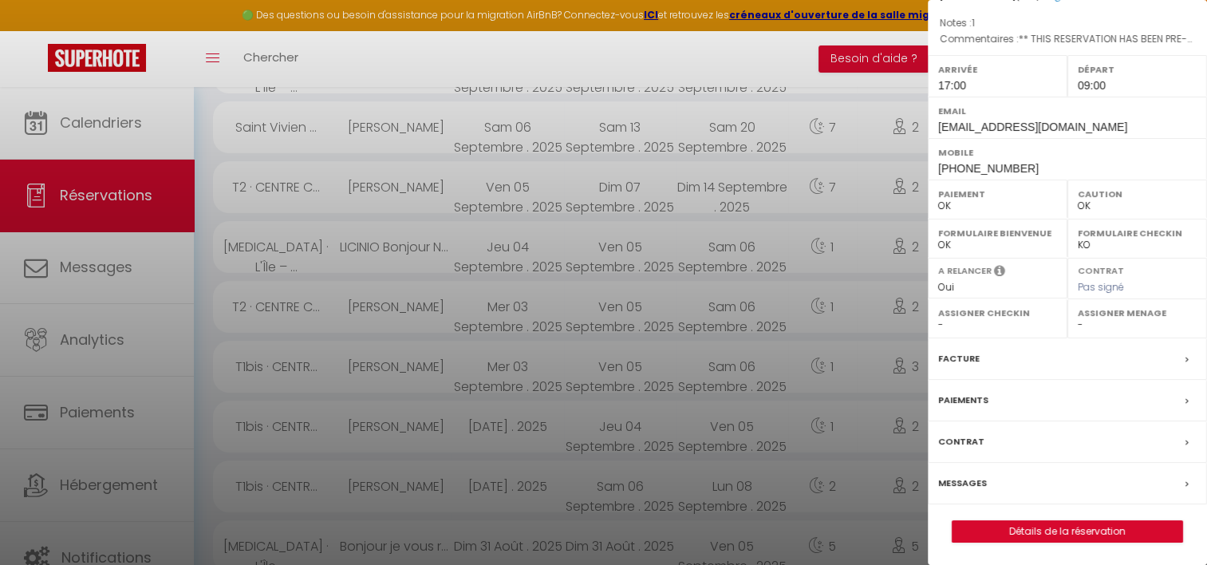
click at [723, 311] on div at bounding box center [603, 282] width 1207 height 565
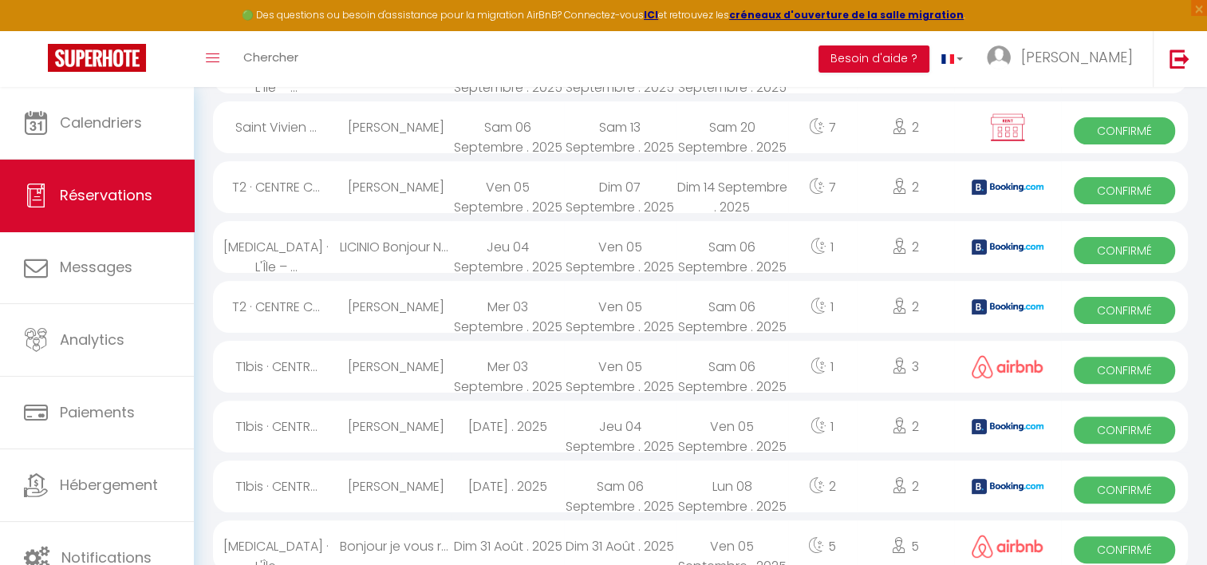
click at [1094, 369] on span "Confirmé" at bounding box center [1123, 369] width 101 height 27
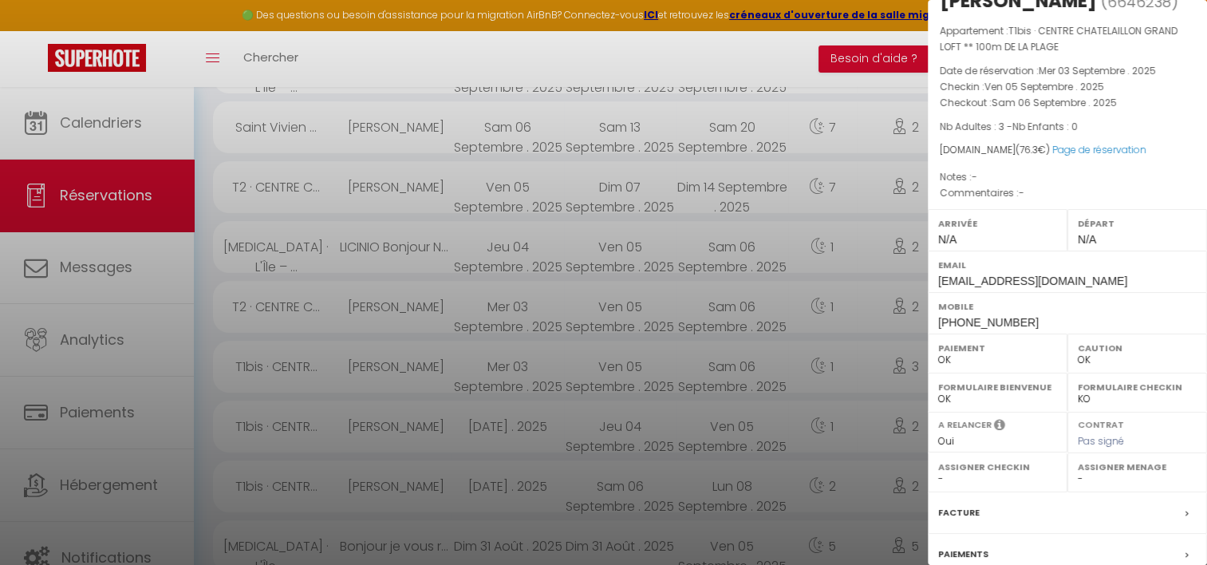
scroll to position [0, 0]
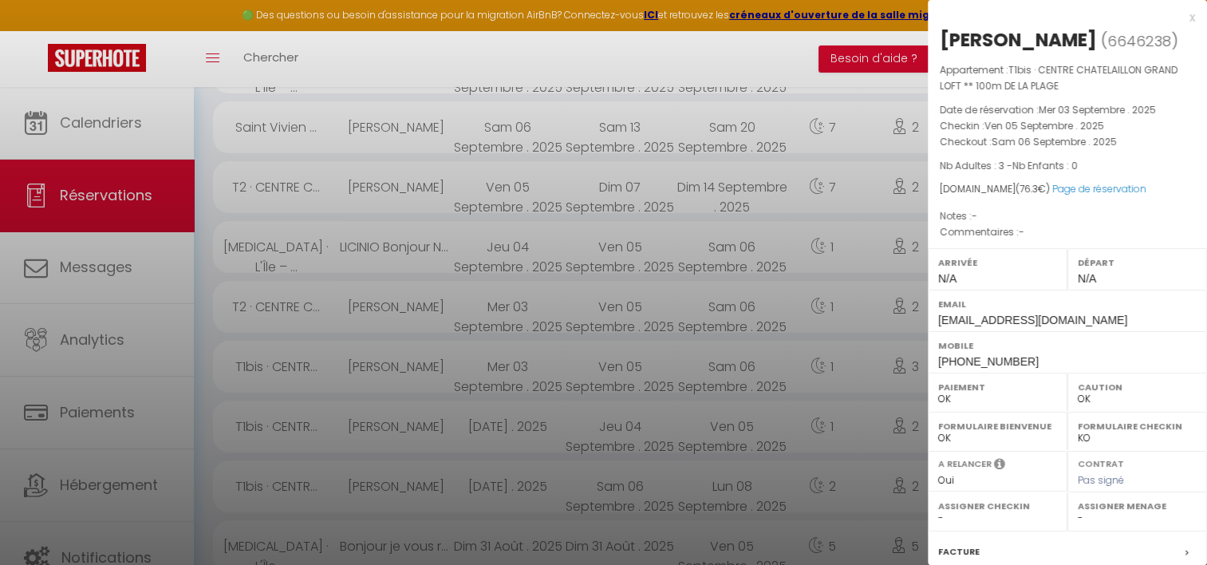
click at [649, 313] on div at bounding box center [603, 282] width 1207 height 565
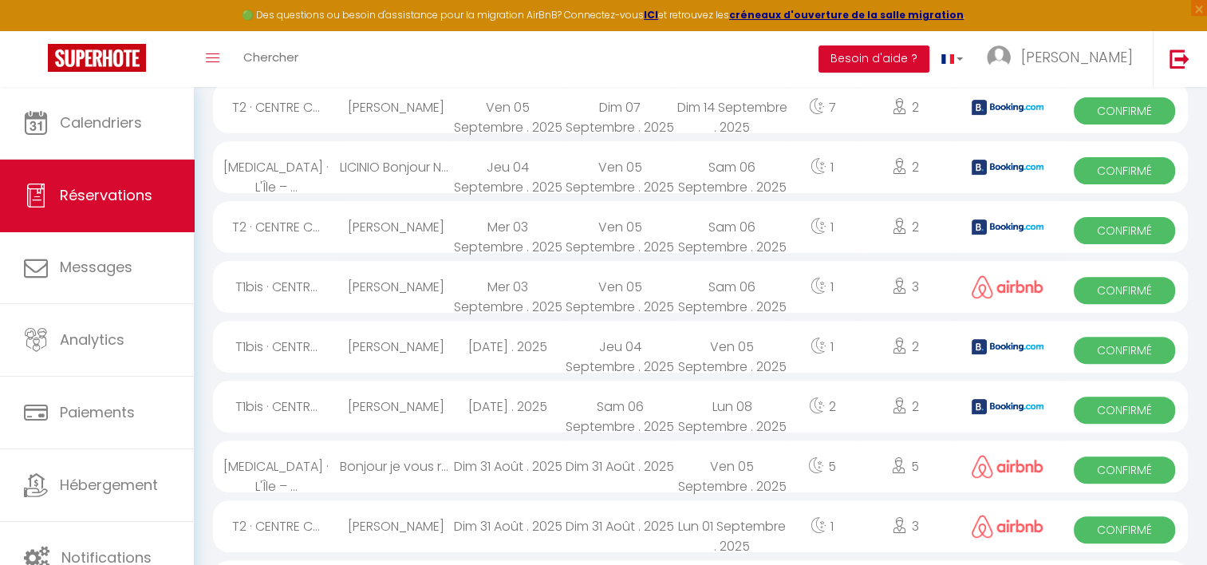
scroll to position [558, 0]
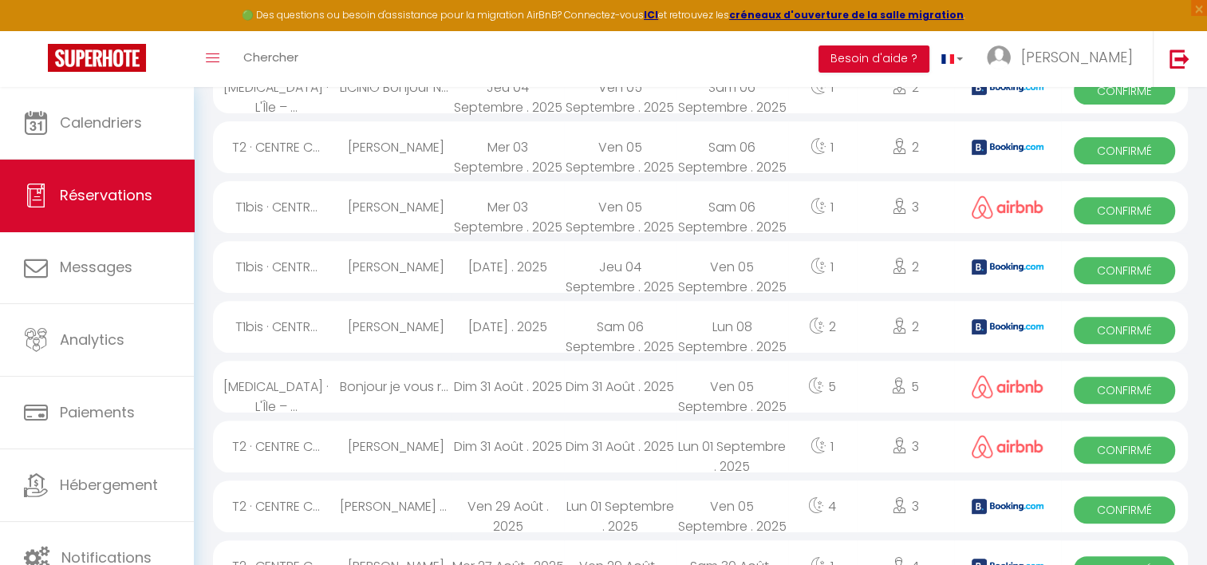
click at [1103, 262] on span "Confirmé" at bounding box center [1123, 270] width 101 height 27
select select "1"
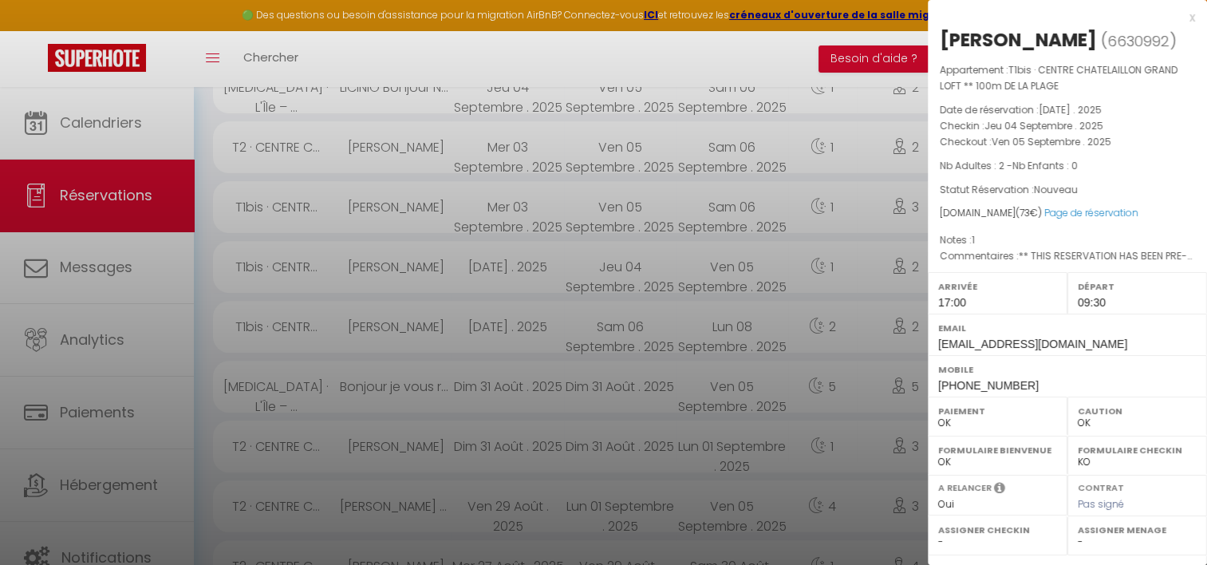
click at [708, 306] on div at bounding box center [603, 282] width 1207 height 565
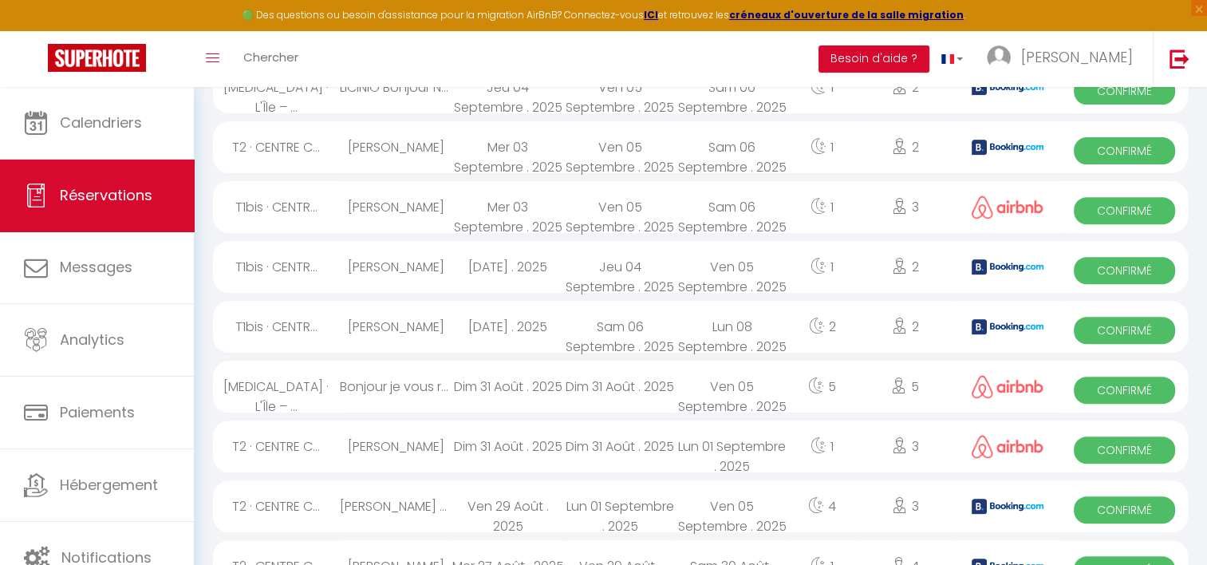
click at [1109, 332] on span "Confirmé" at bounding box center [1123, 330] width 101 height 27
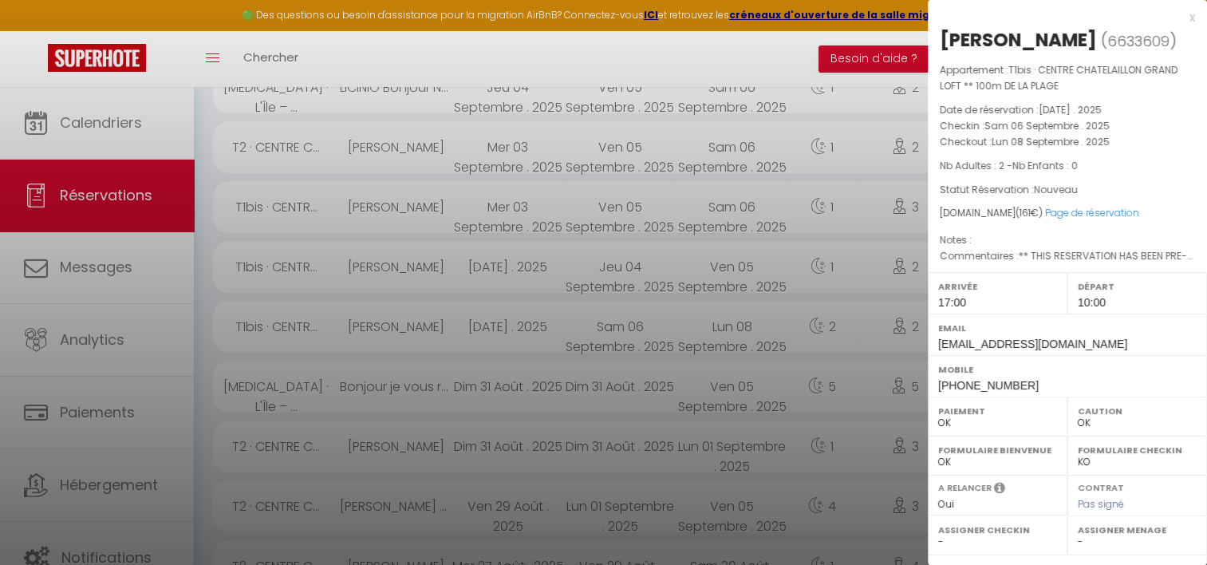
click at [743, 297] on div at bounding box center [603, 282] width 1207 height 565
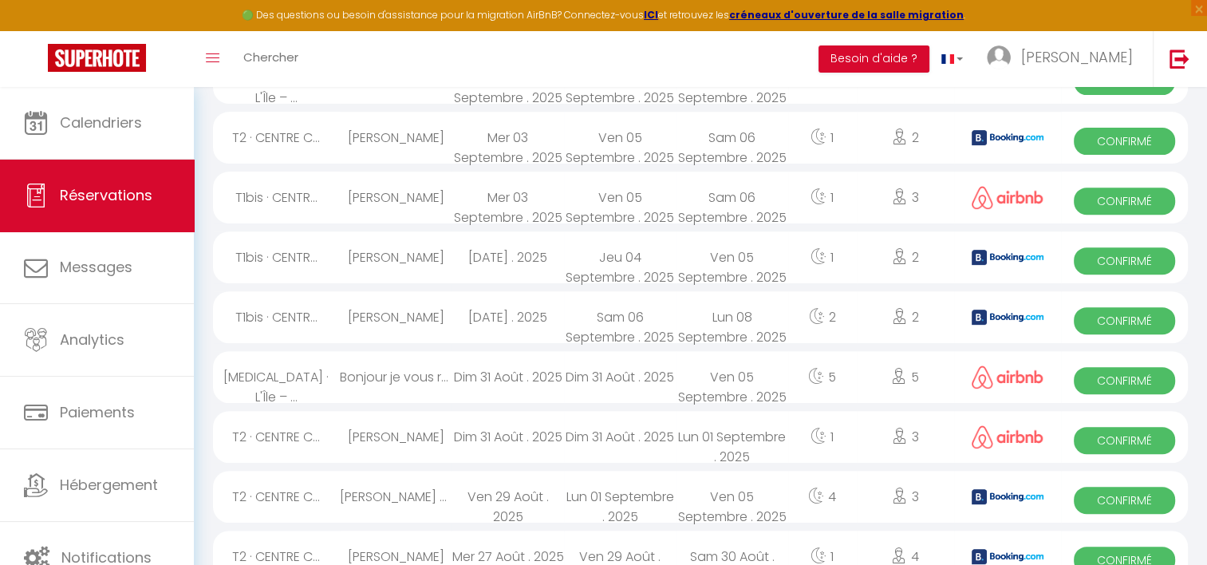
scroll to position [638, 0]
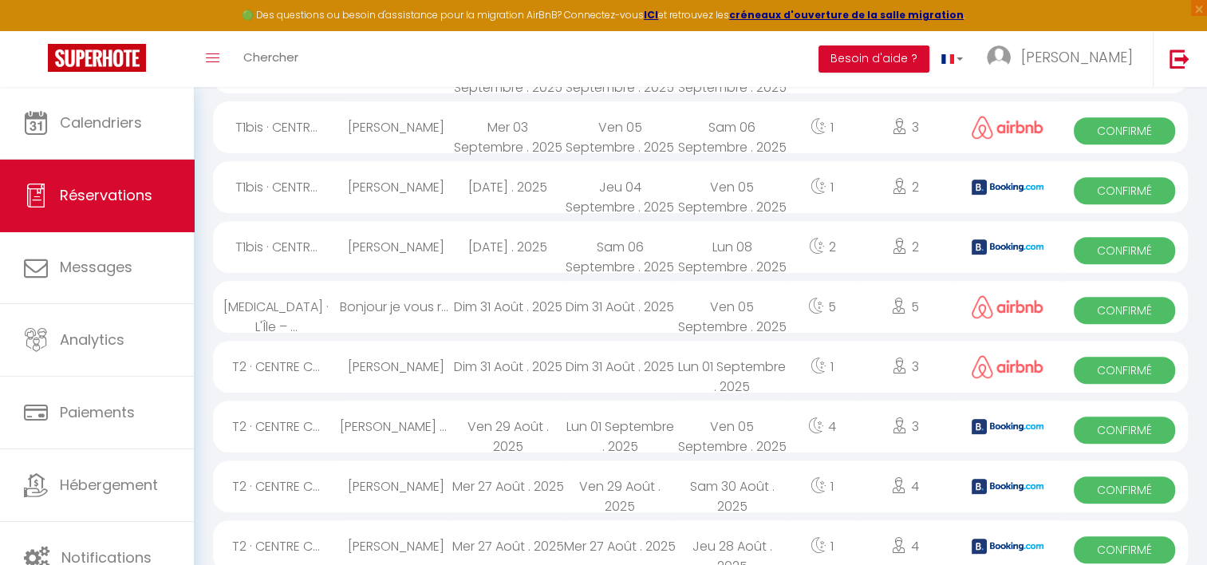
click at [1105, 309] on span "Confirmé" at bounding box center [1123, 310] width 101 height 27
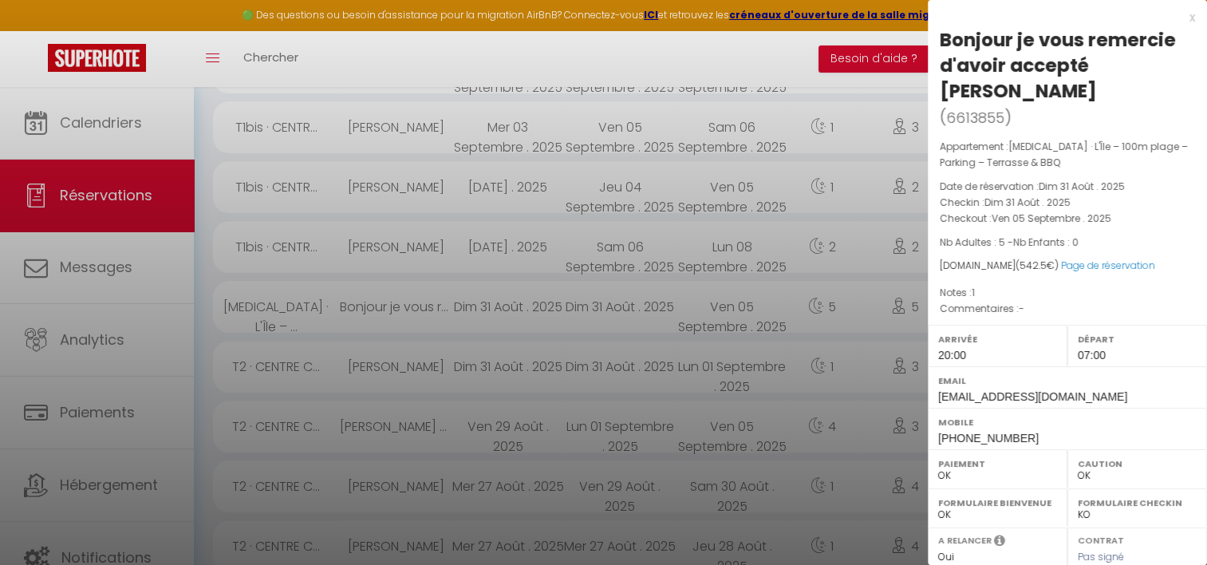
click at [772, 301] on div at bounding box center [603, 282] width 1207 height 565
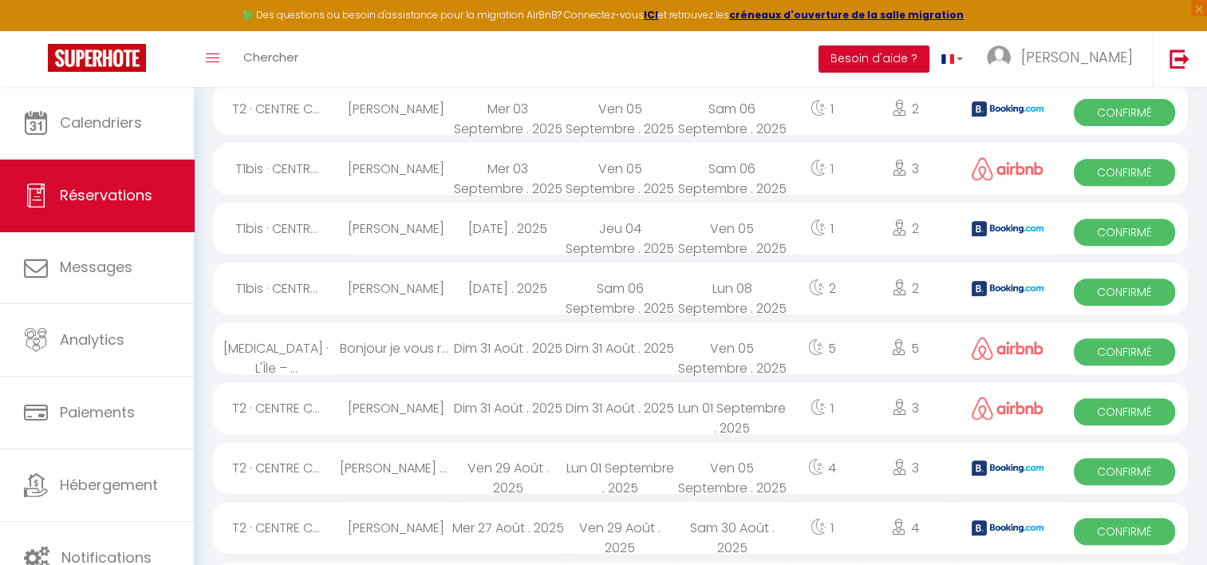
scroll to position [558, 0]
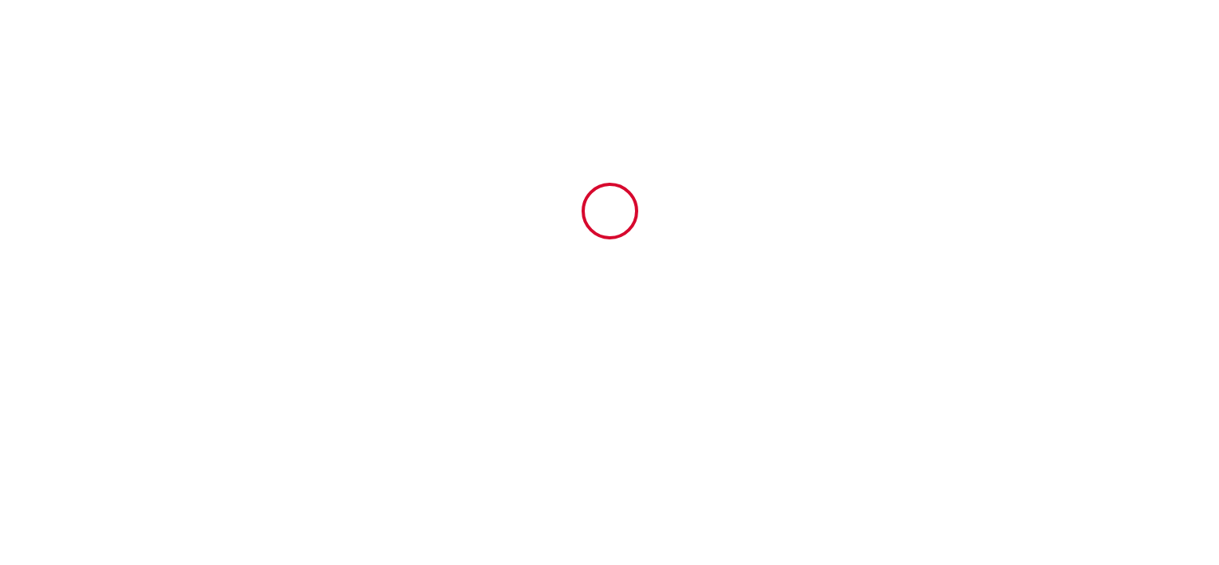
type input "6676424"
type input "[PERSON_NAME] *** AVEC COUR PROCHE PLAGE ET [GEOGRAPHIC_DATA]"
type input "8 bis le fief buchet"
type input "17220"
type input "[GEOGRAPHIC_DATA]"
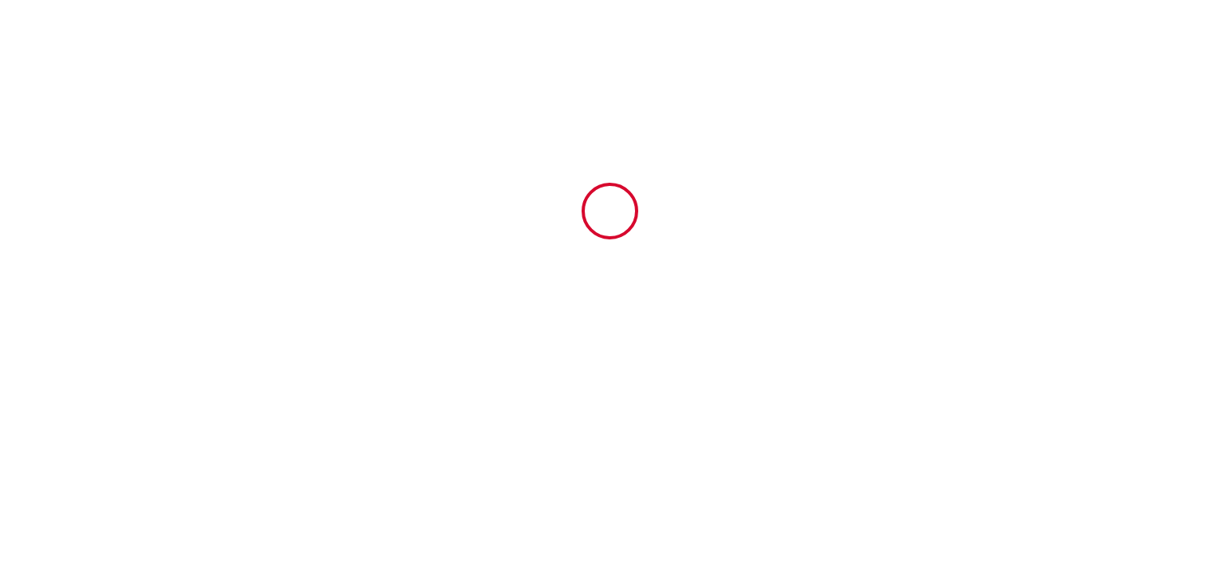
type input "France"
type input "13 Sat September 2025"
type input "20 Sat September 2025"
type input "2"
type input "0"
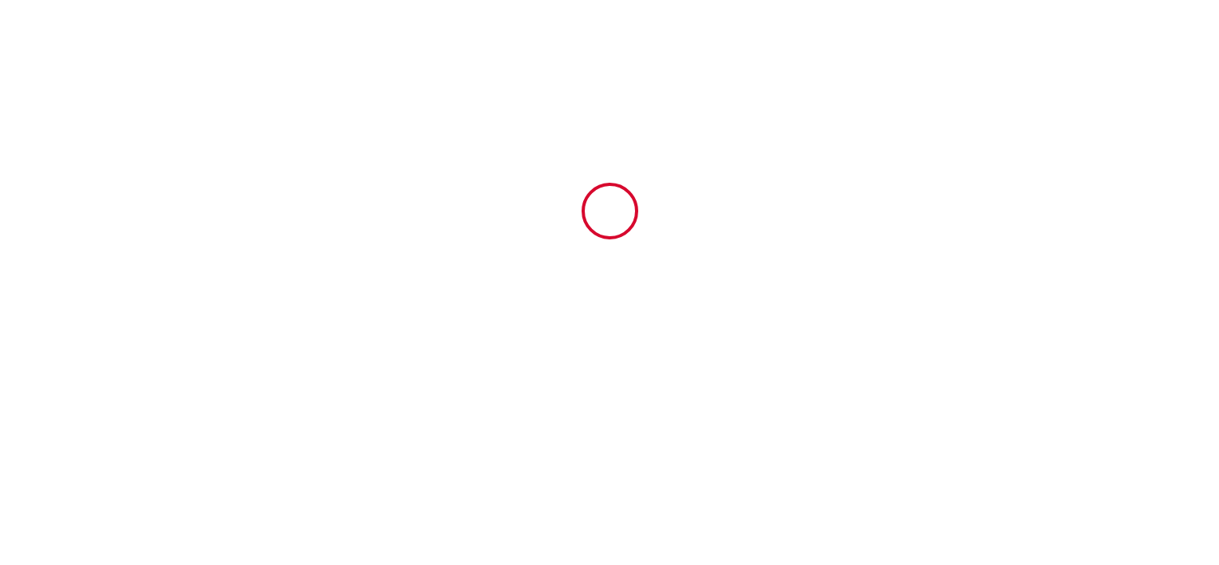
type input "500"
type input "438.4"
type input "[PERSON_NAME]"
type input "CYRIELLE VAROQUIER"
type input "8 le fief buchet"
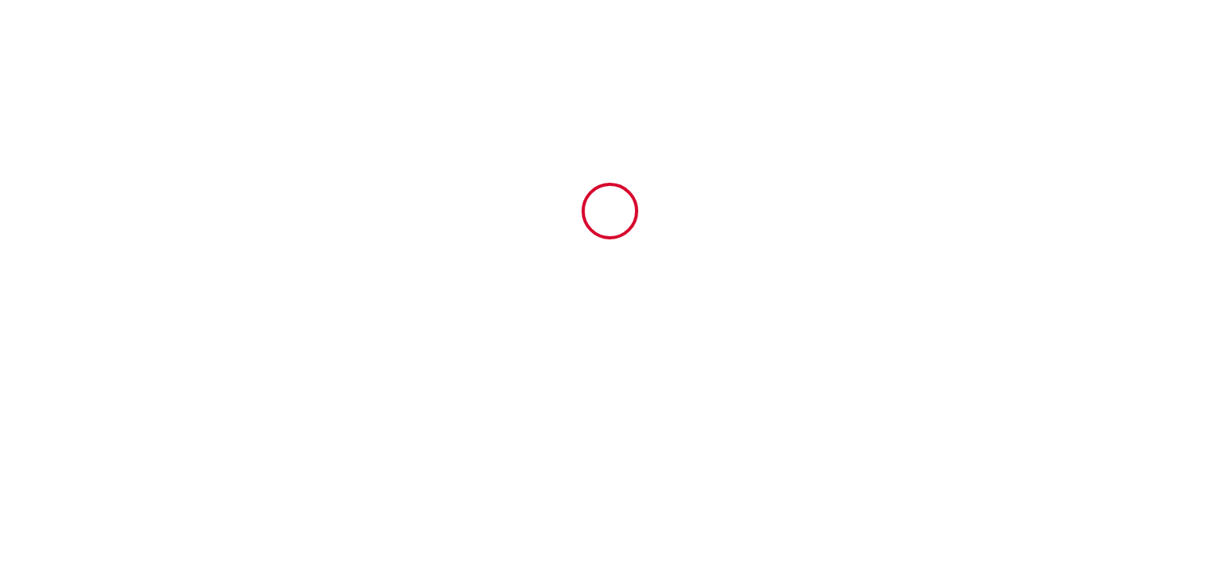
type input "17220"
type input "Saint-Vivien"
type input "France"
type input "[EMAIL_ADDRESS][DOMAIN_NAME]"
type input "Béatrice"
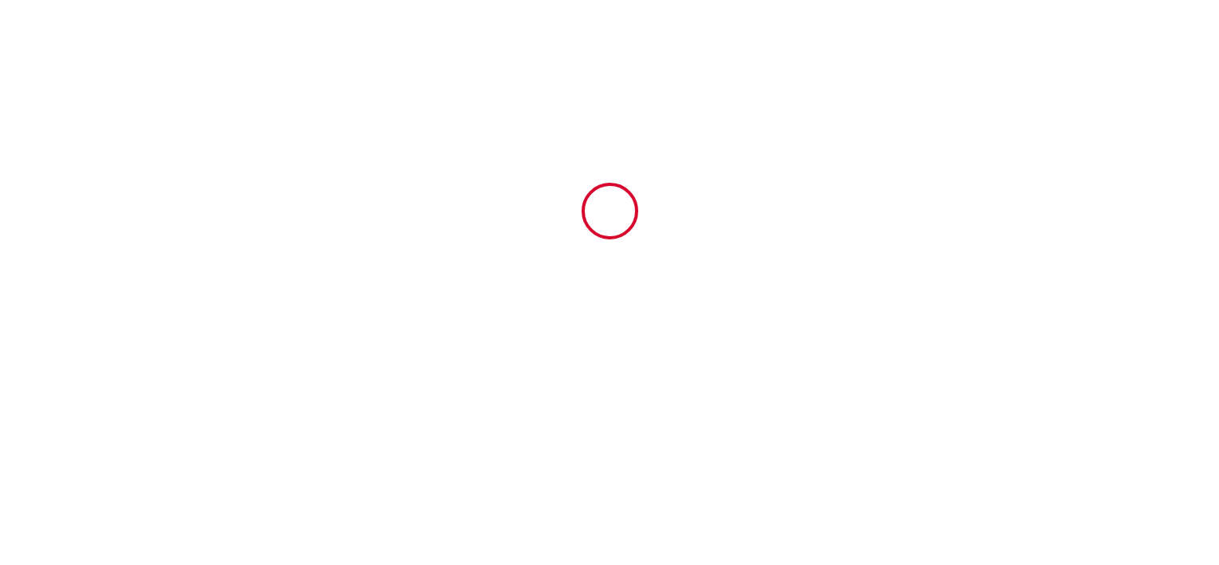
type input "CUVELIER"
type input "126C RUE DE LA PORTE BARON"
type input "49300"
type input "CHOLET"
type input "beatricecuvelier@orange.fr"
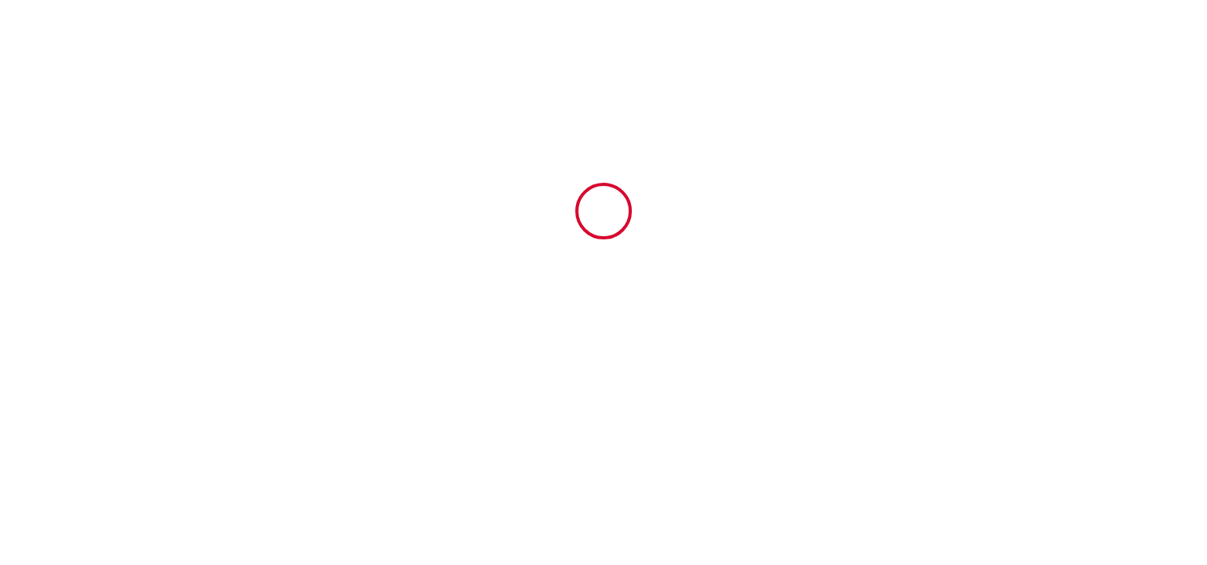
type input "+33 6 37 91 81 25"
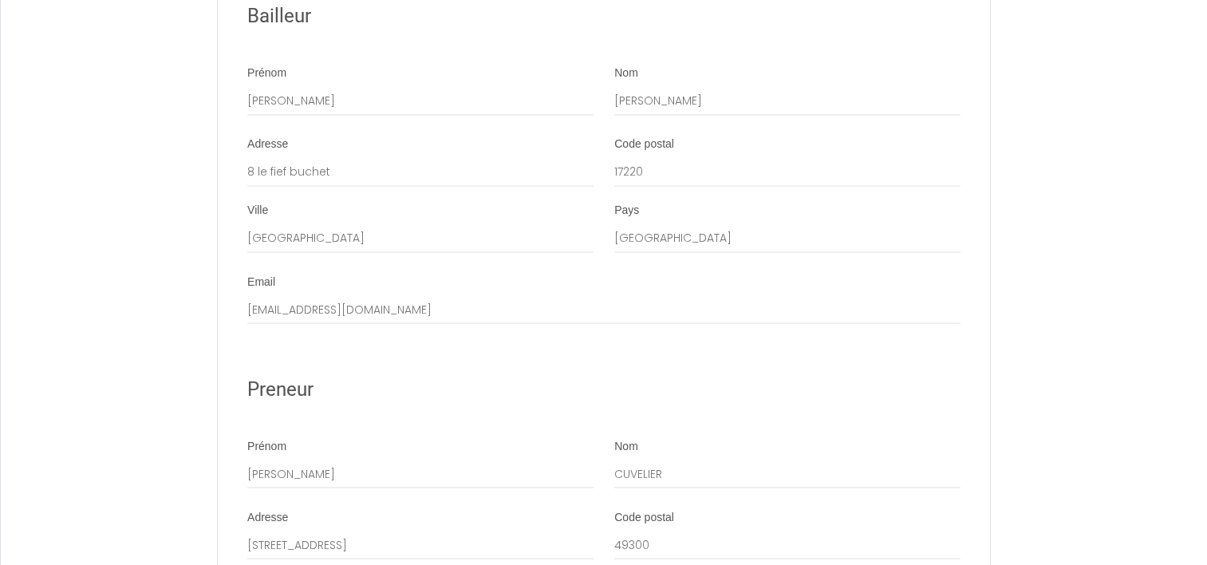
scroll to position [2692, 0]
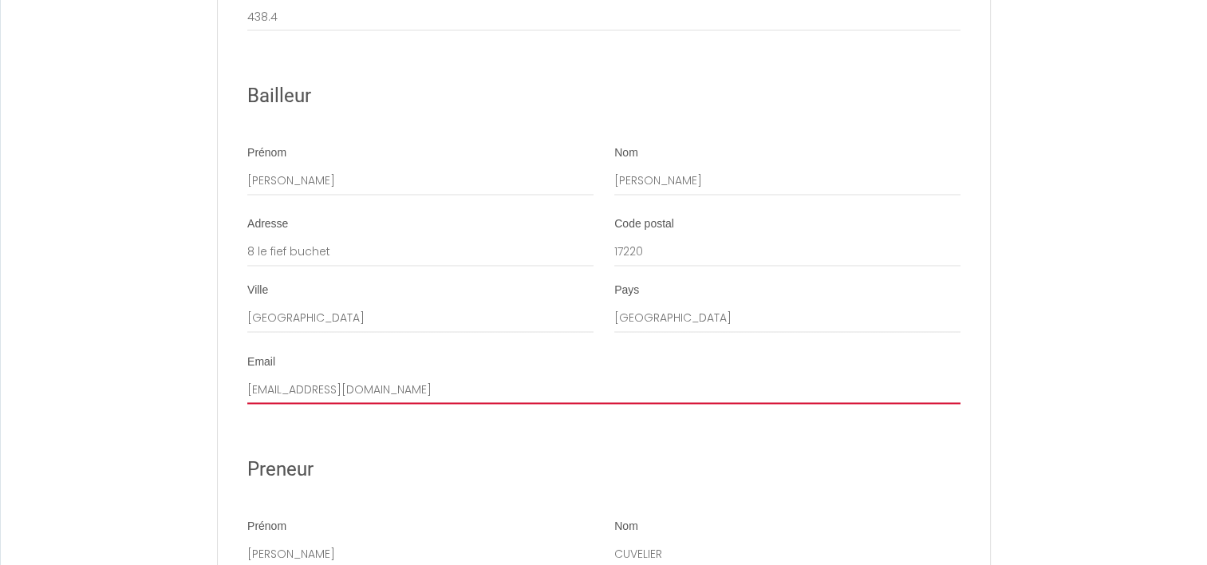
drag, startPoint x: 419, startPoint y: 402, endPoint x: 242, endPoint y: 405, distance: 176.3
click at [248, 404] on input "[EMAIL_ADDRESS][DOMAIN_NAME]" at bounding box center [603, 389] width 713 height 29
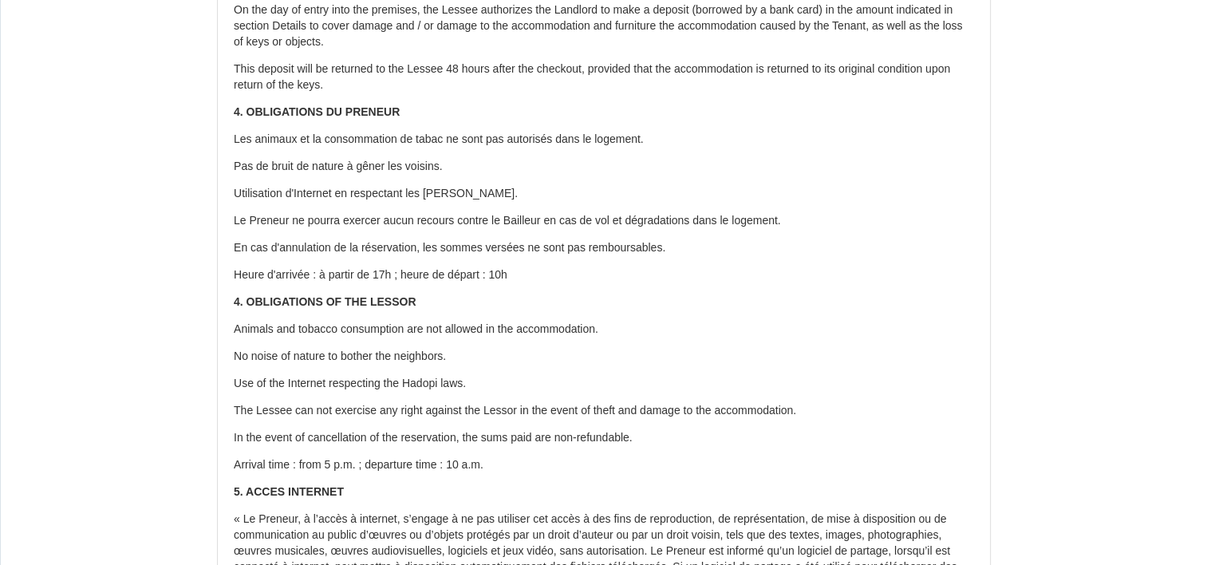
scroll to position [938, 0]
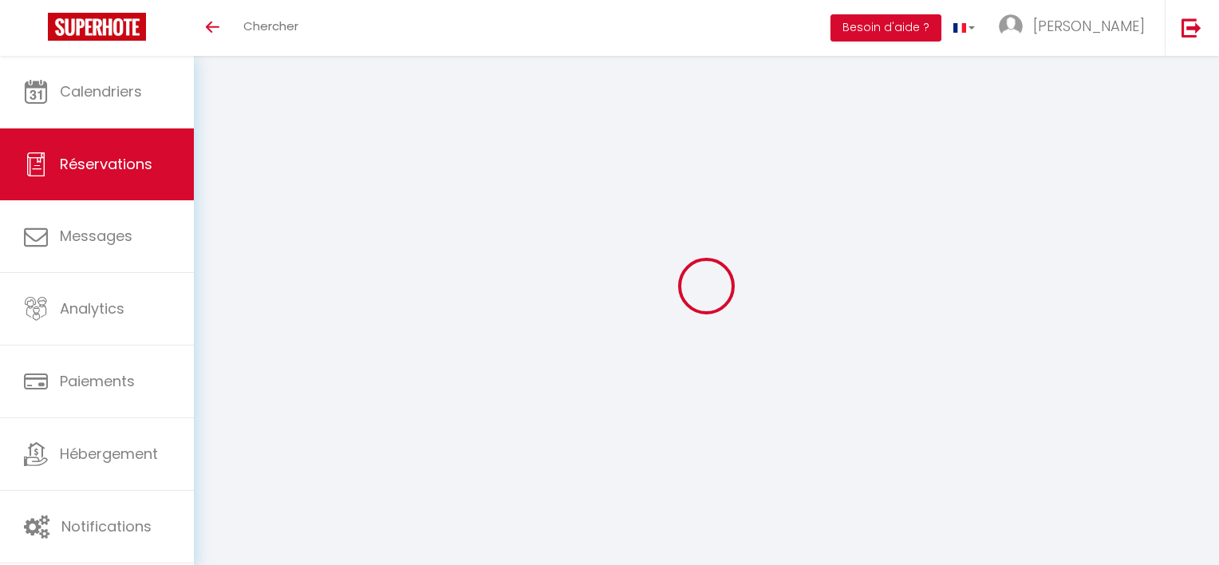
select select
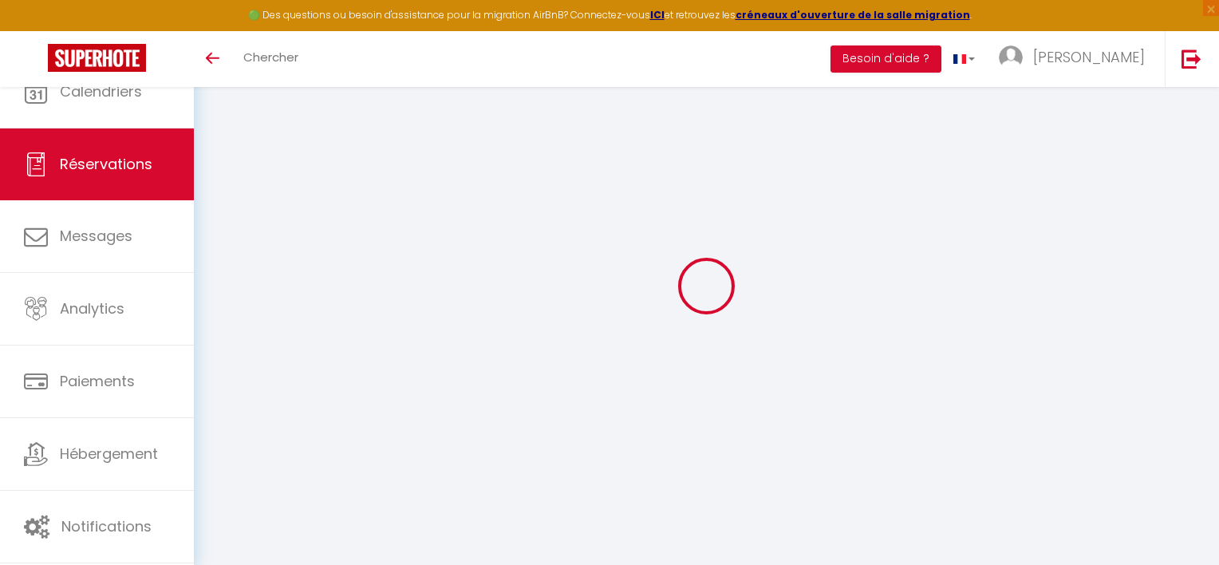
type input "[PERSON_NAME]"
type input "CUVELIER"
type input "[EMAIL_ADDRESS][DOMAIN_NAME]"
type input "0637918125"
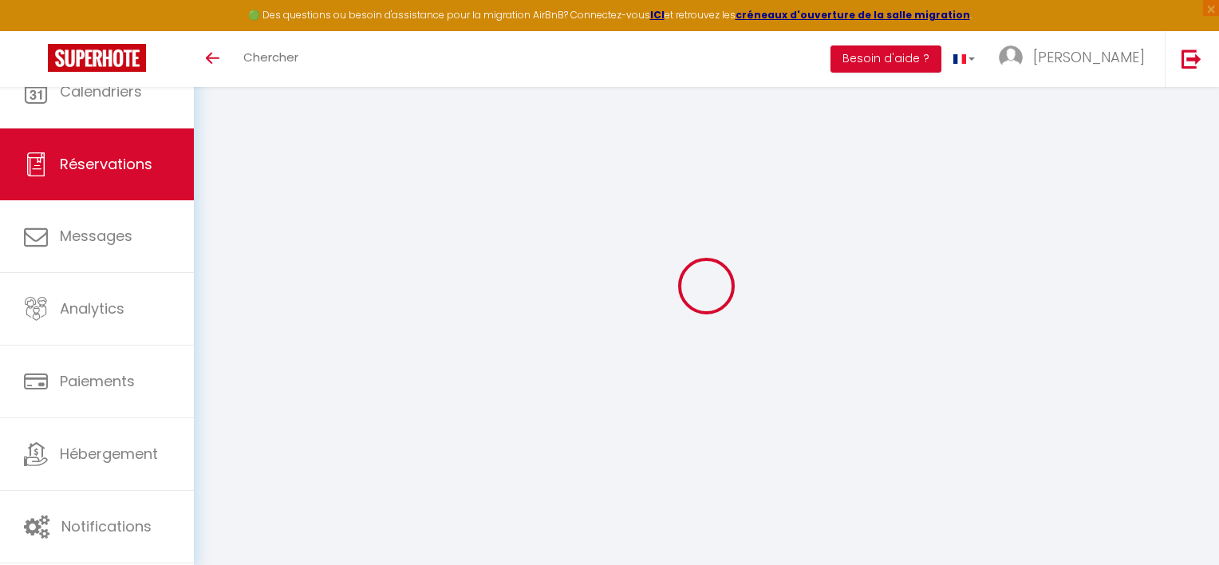
type input "0637918125"
type input "49300"
type input "[STREET_ADDRESS]"
type input "CHOLET"
select select "FR"
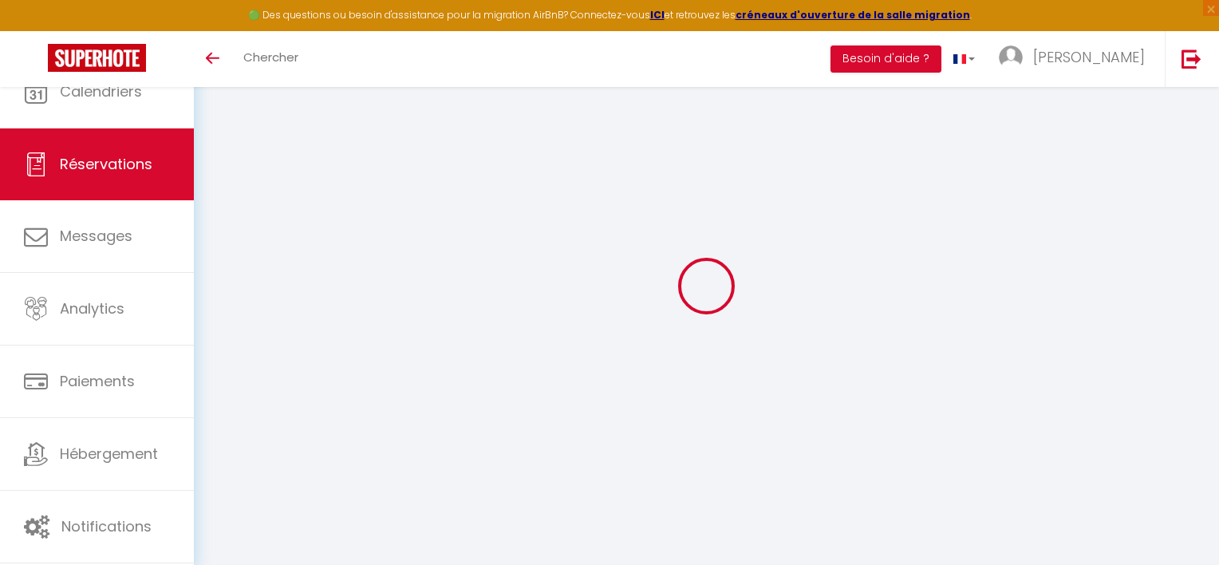
select select "60767"
select select "1"
type input "Sam 13 Septembre 2025"
select select
type input "Sam 20 Septembre 2025"
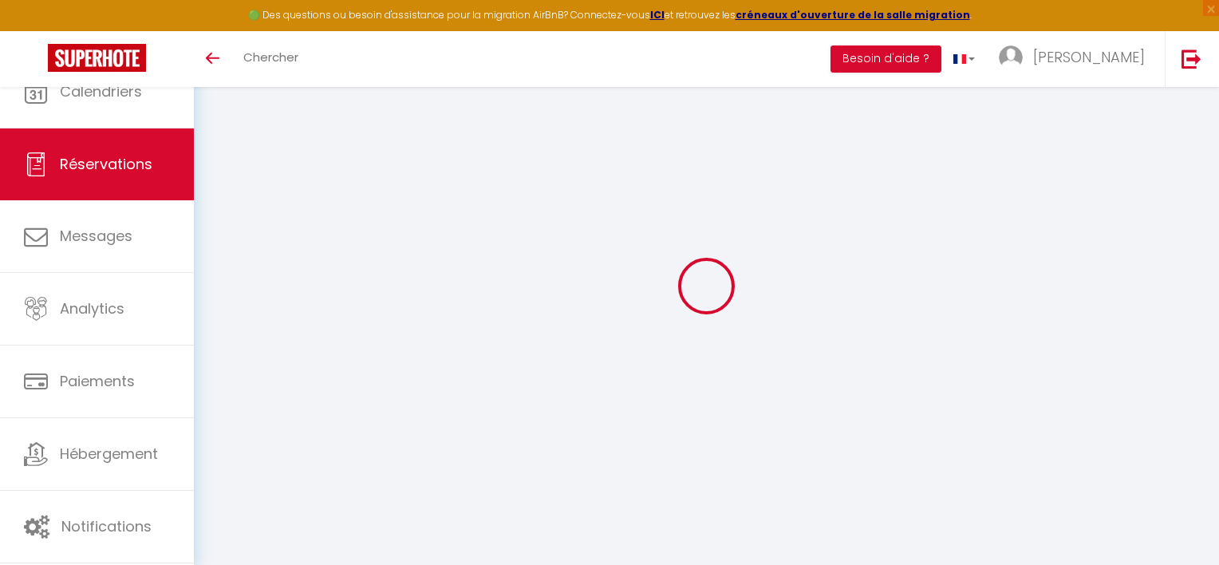
select select
type input "2"
select select "12"
select select
type input "423"
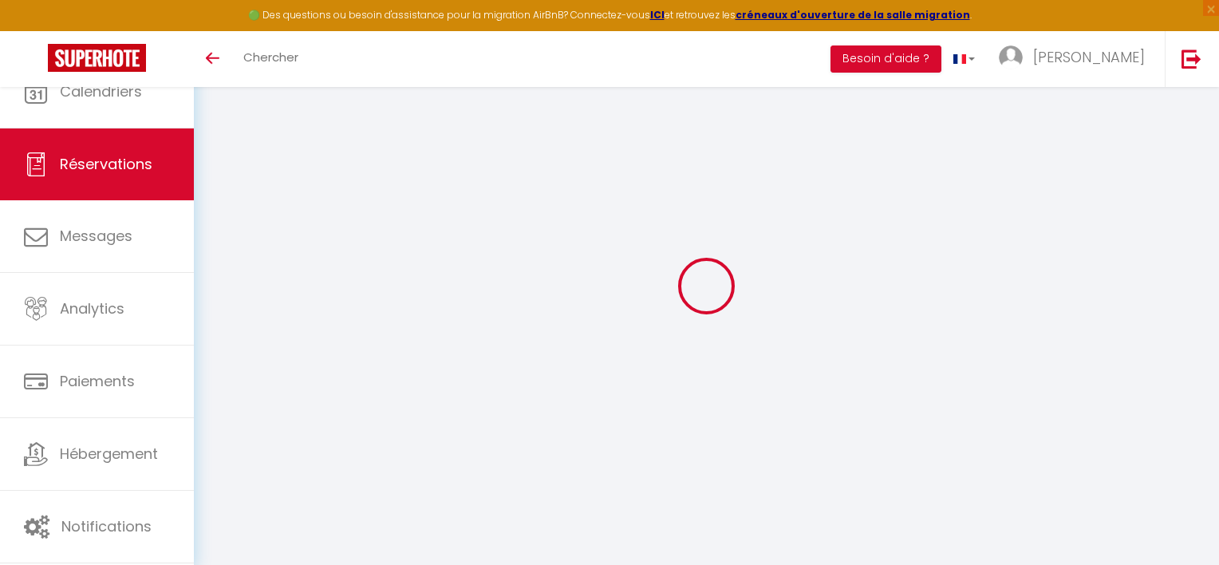
checkbox input "false"
type input "0"
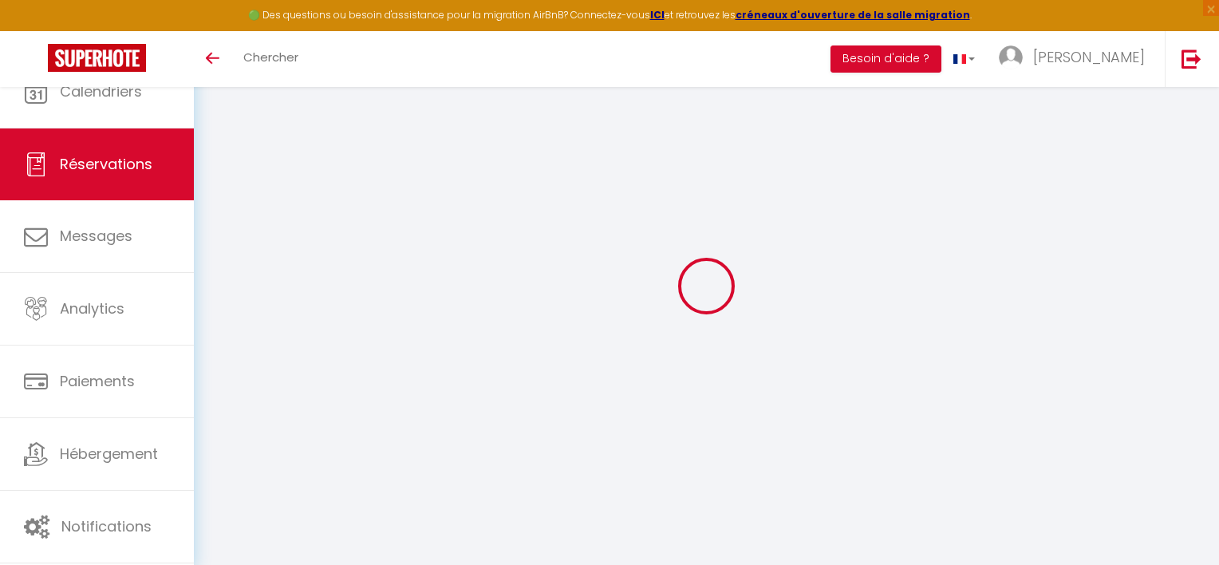
select select
select select "14"
checkbox input "false"
select select
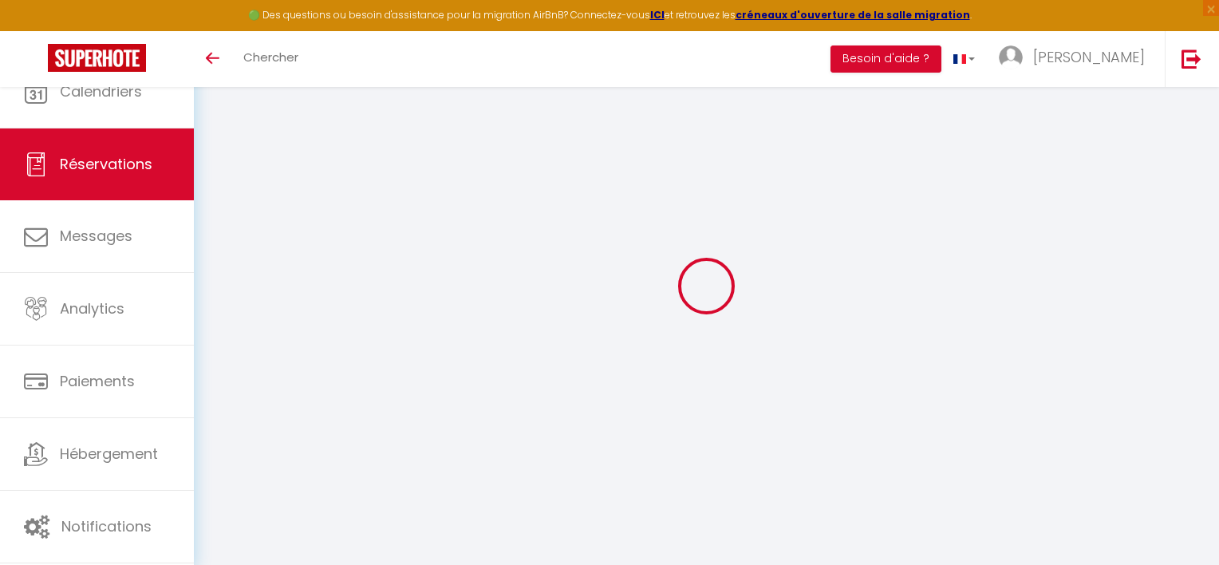
select select
checkbox input "false"
select select
checkbox input "false"
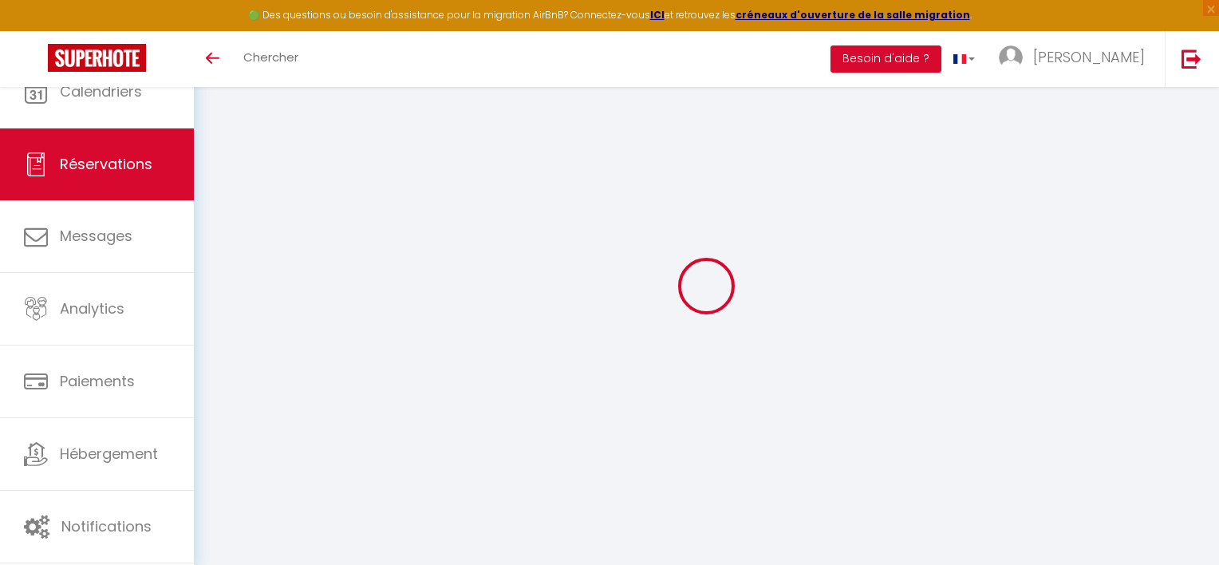
type textarea "Nous n'avons pas compris pour les heures d'arrivée et de départ. Pourrons nous …"
type input "15.4"
select select
checkbox input "false"
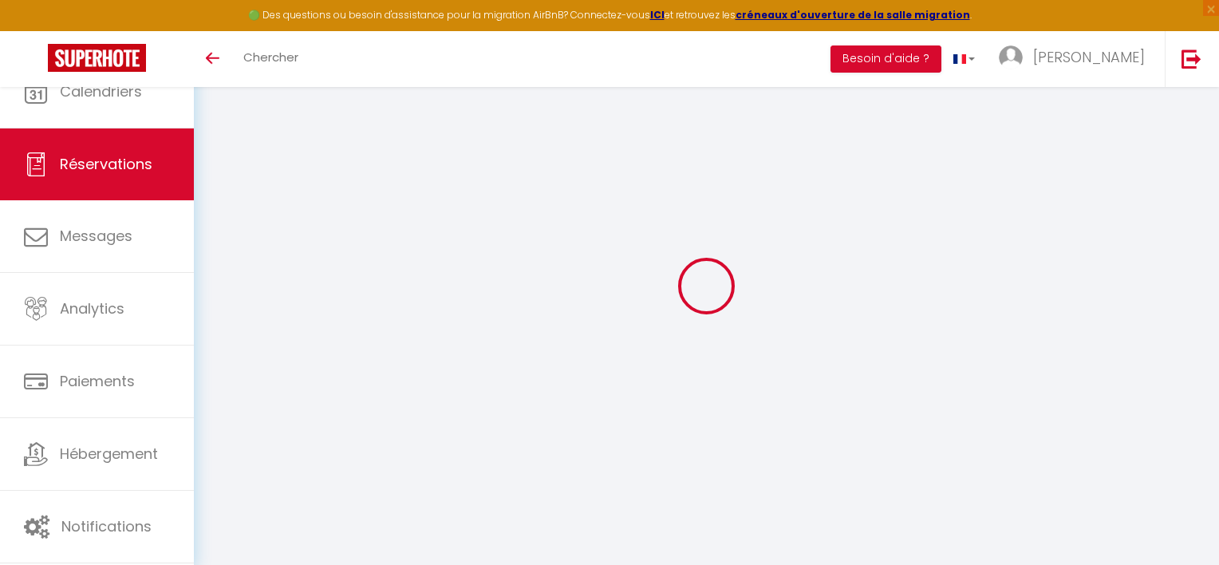
select select "16:00"
select select "10:00"
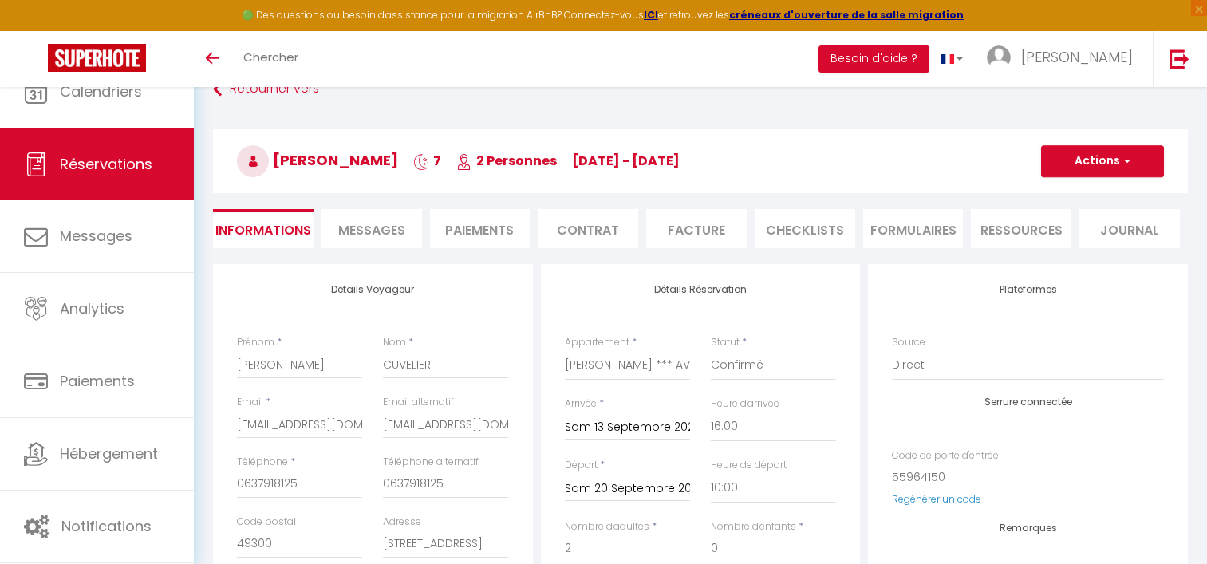
select select "16:00"
select select "10:00"
select select "14"
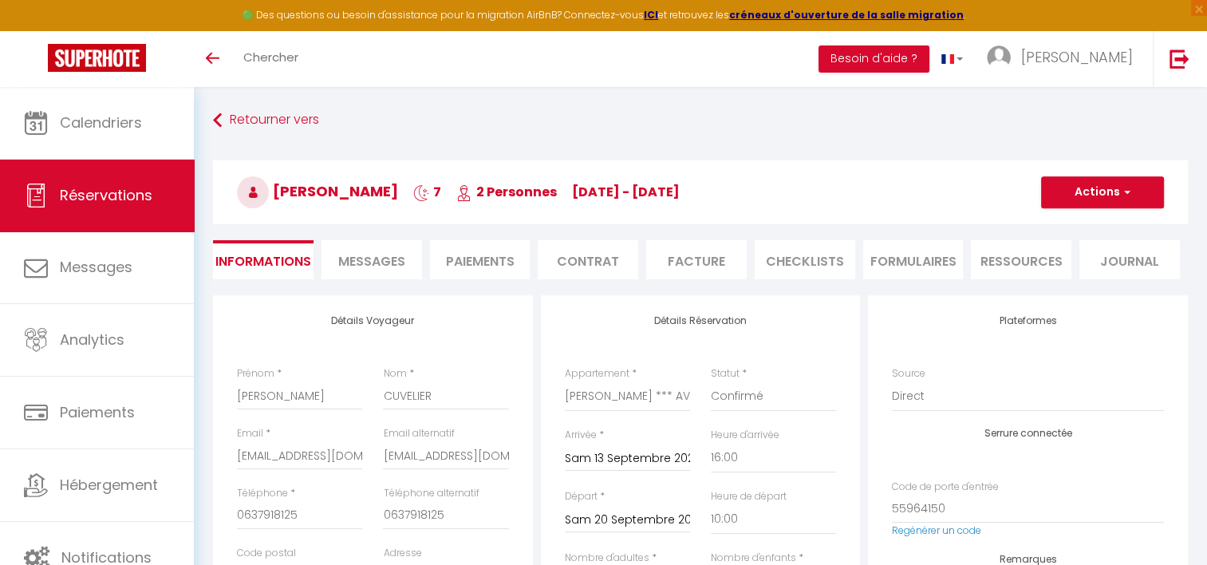
drag, startPoint x: 415, startPoint y: 193, endPoint x: 265, endPoint y: 196, distance: 150.0
click at [265, 196] on h3 "Béatrice CUVELIER 7 2 Personnes Sa 13 Sep - Sa 20 Sep" at bounding box center [700, 192] width 975 height 64
copy span "Béatrice CUVELIER"
drag, startPoint x: 482, startPoint y: 269, endPoint x: 573, endPoint y: 297, distance: 95.1
click at [483, 269] on li "Paiements" at bounding box center [480, 259] width 100 height 39
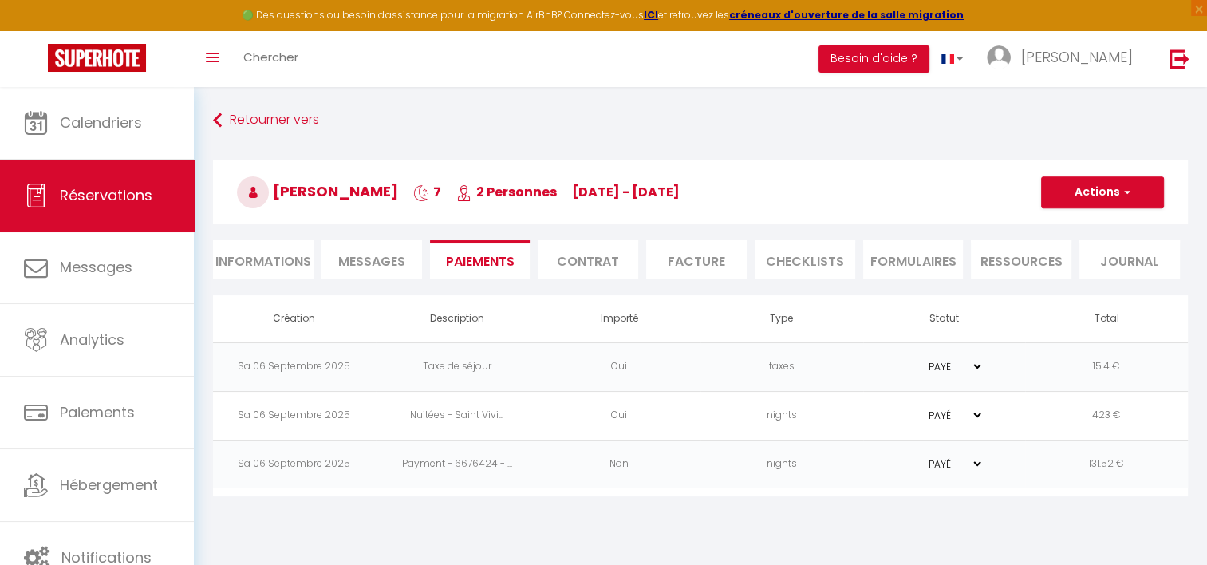
scroll to position [80, 0]
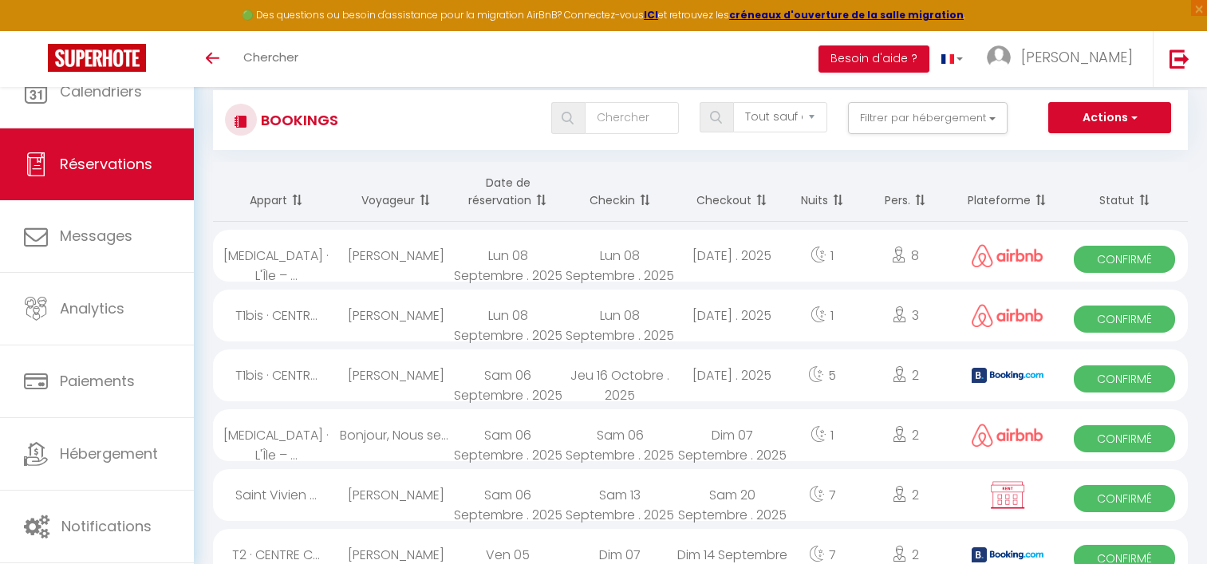
select select "not_cancelled"
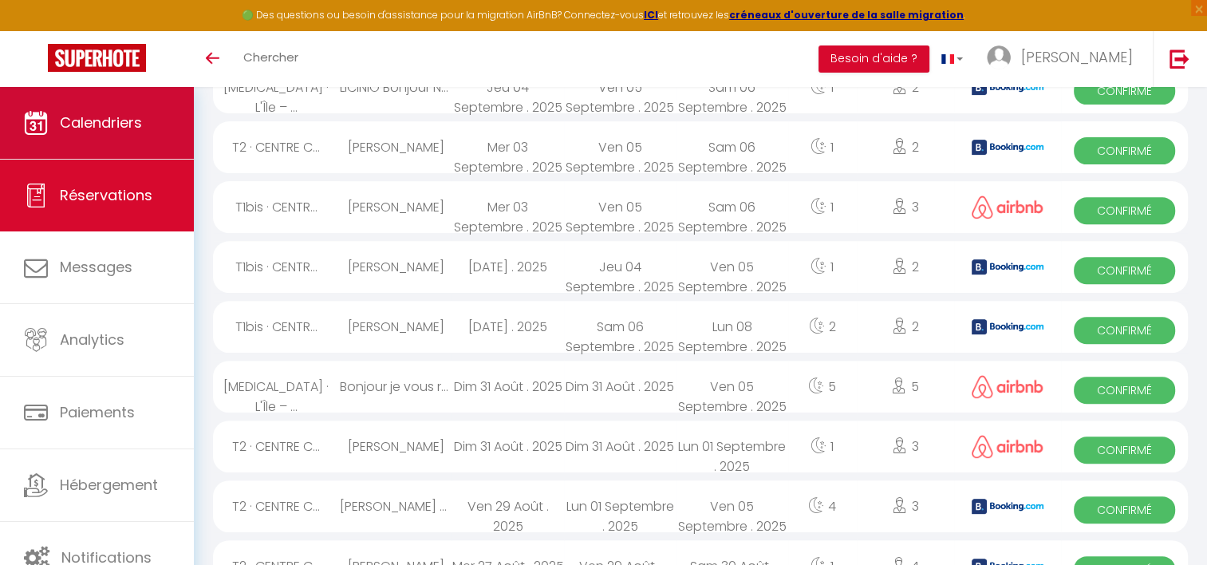
click at [105, 124] on span "Calendriers" at bounding box center [101, 122] width 82 height 20
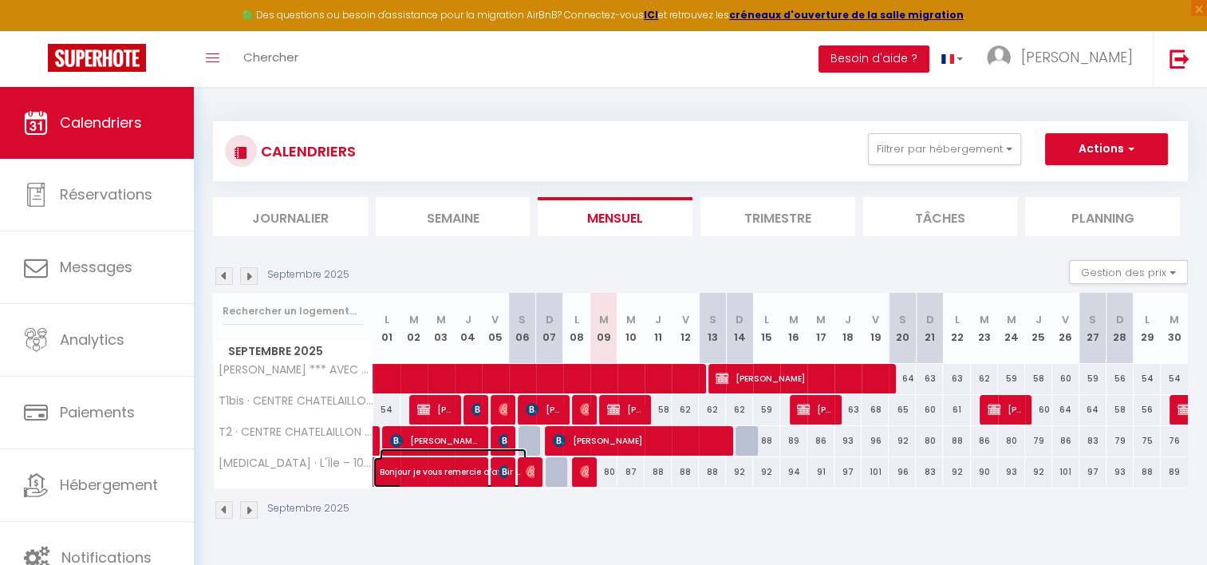
click at [444, 470] on span "Bonjour je vous remercie d'avoir accepté [PERSON_NAME]" at bounding box center [453, 463] width 147 height 30
select select "OK"
select select "1"
select select "0"
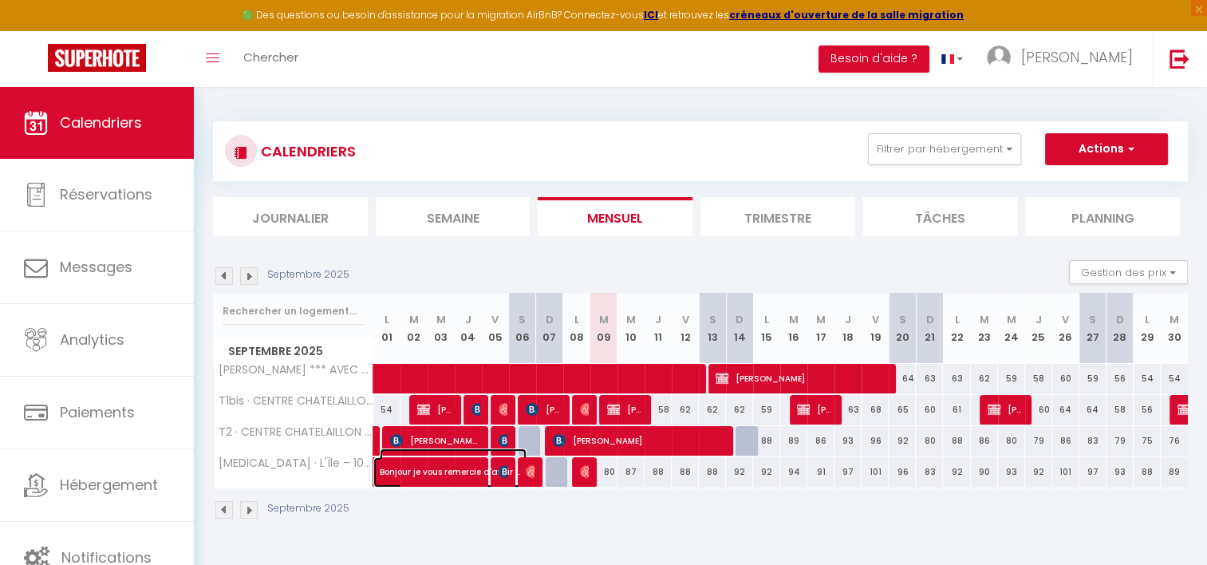
select select "1"
select select
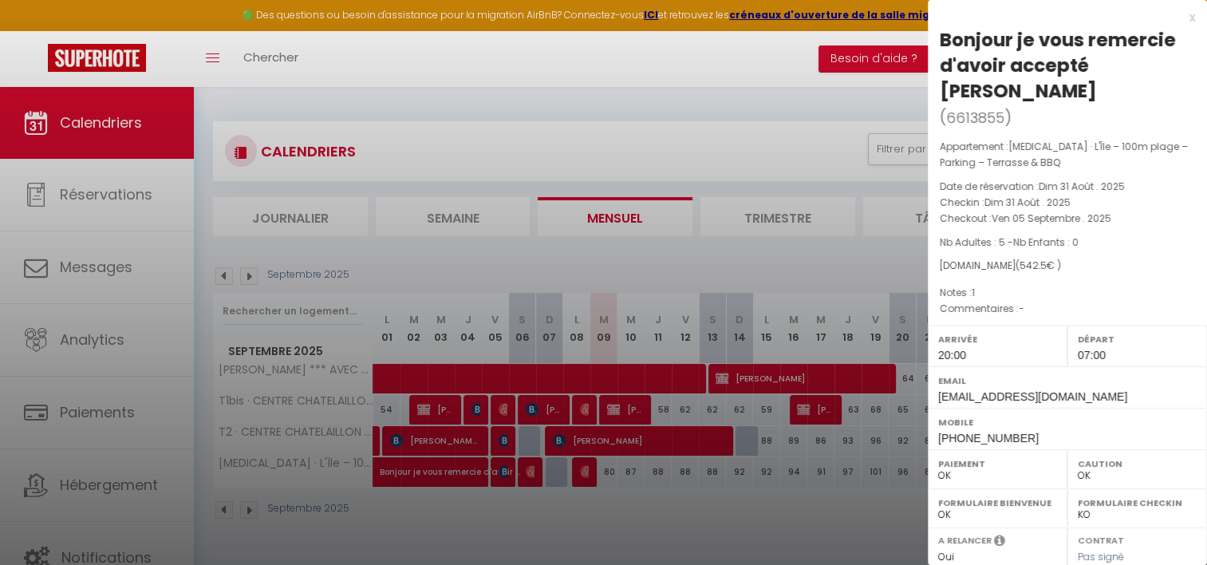
click at [776, 112] on div at bounding box center [603, 282] width 1207 height 565
